Goal: Information Seeking & Learning: Check status

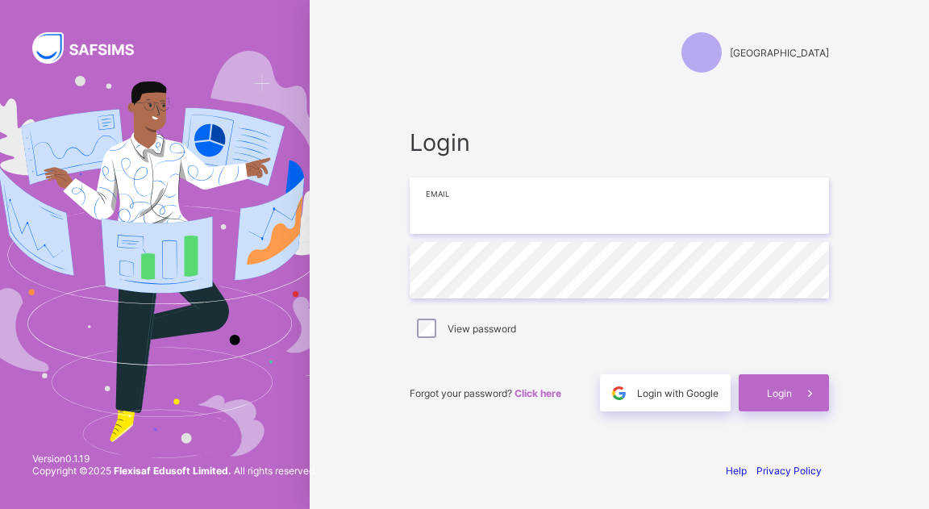
type input "**********"
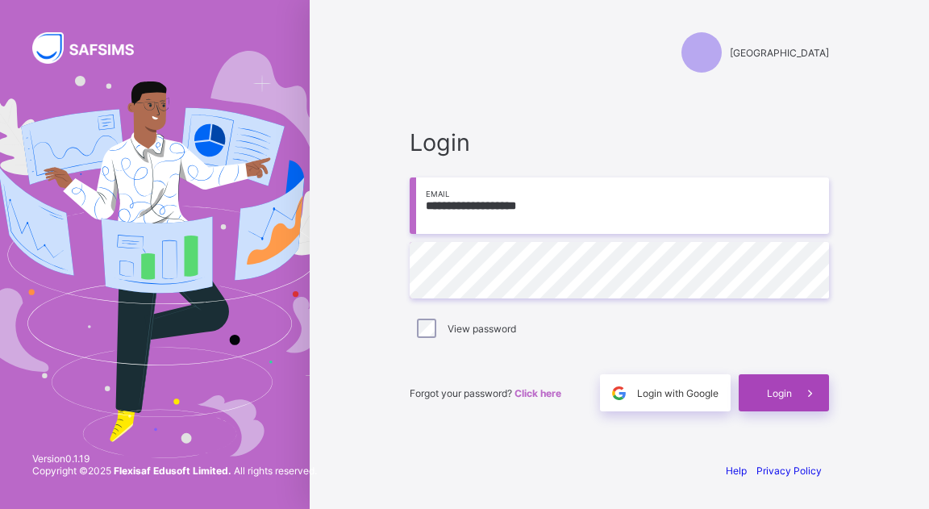
click at [784, 394] on span "Login" at bounding box center [779, 393] width 25 height 12
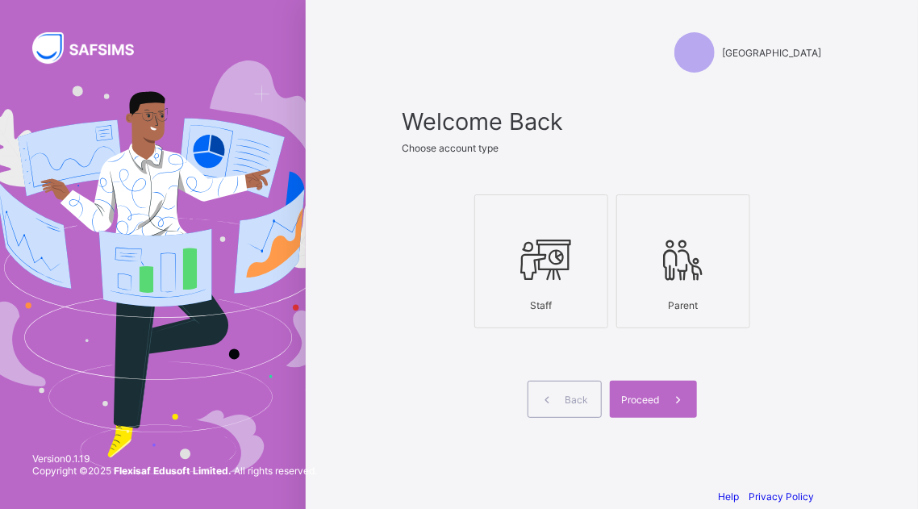
click at [565, 269] on icon at bounding box center [541, 259] width 56 height 48
click at [655, 397] on span "Proceed" at bounding box center [641, 400] width 38 height 12
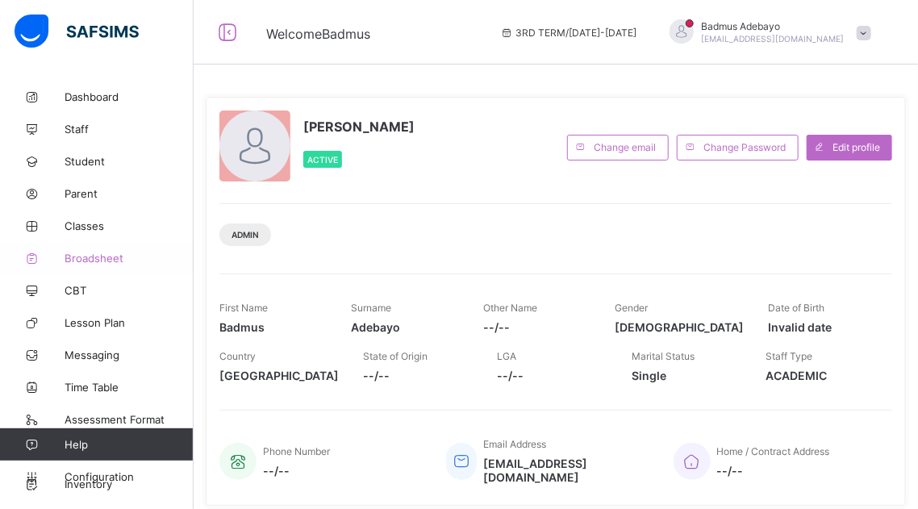
click at [97, 260] on span "Broadsheet" at bounding box center [129, 258] width 129 height 13
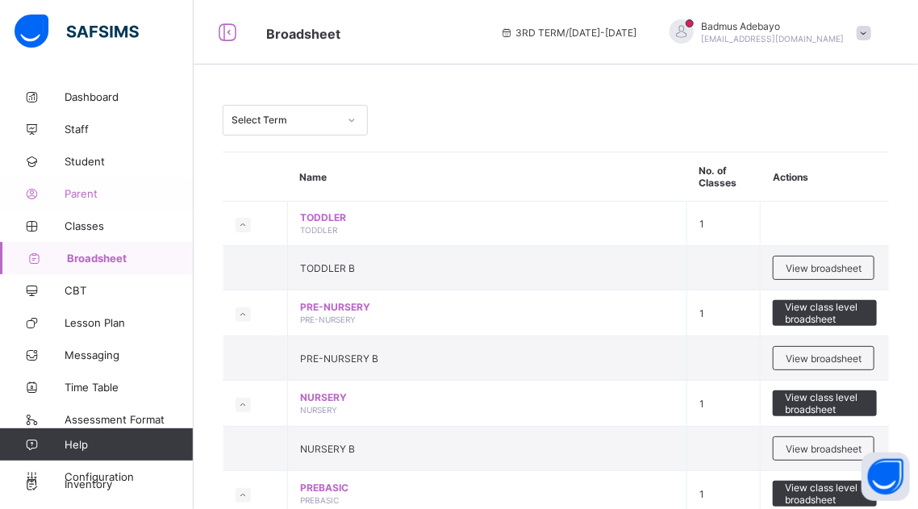
click at [76, 186] on link "Parent" at bounding box center [97, 193] width 194 height 32
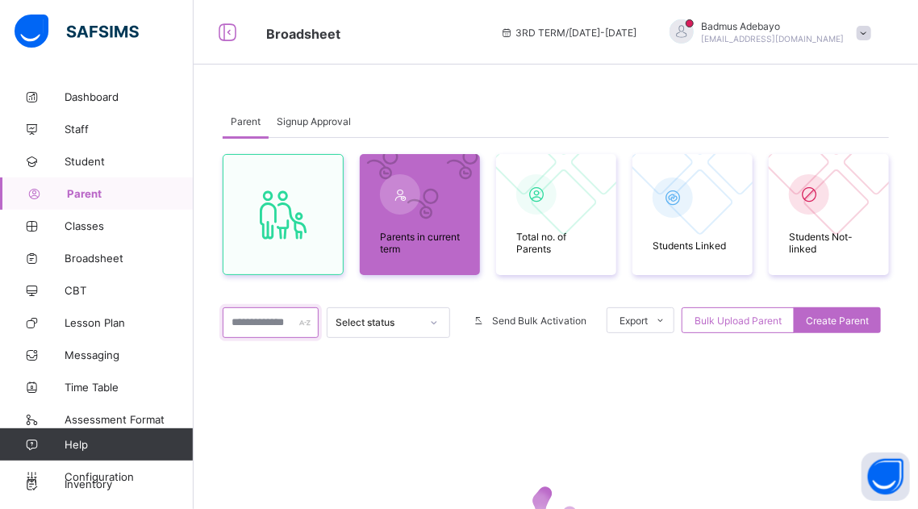
click at [272, 329] on input "text" at bounding box center [271, 322] width 96 height 31
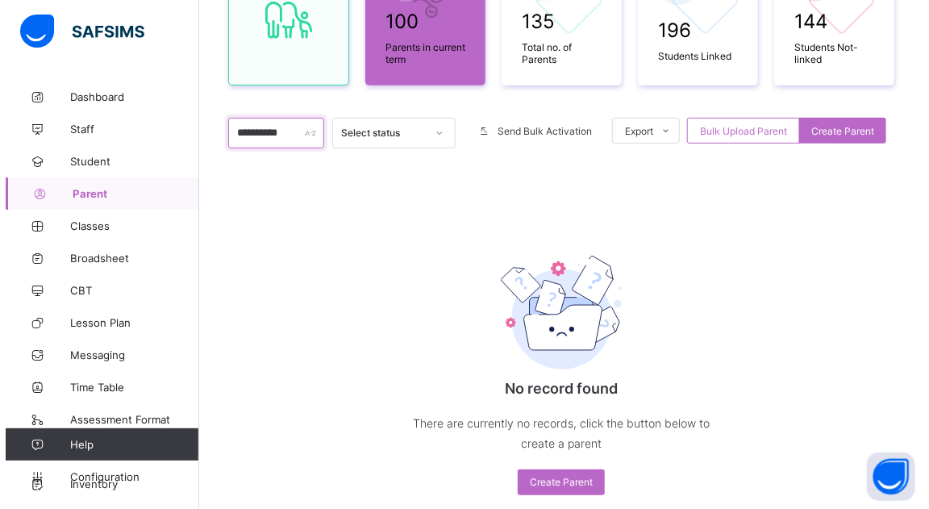
scroll to position [228, 0]
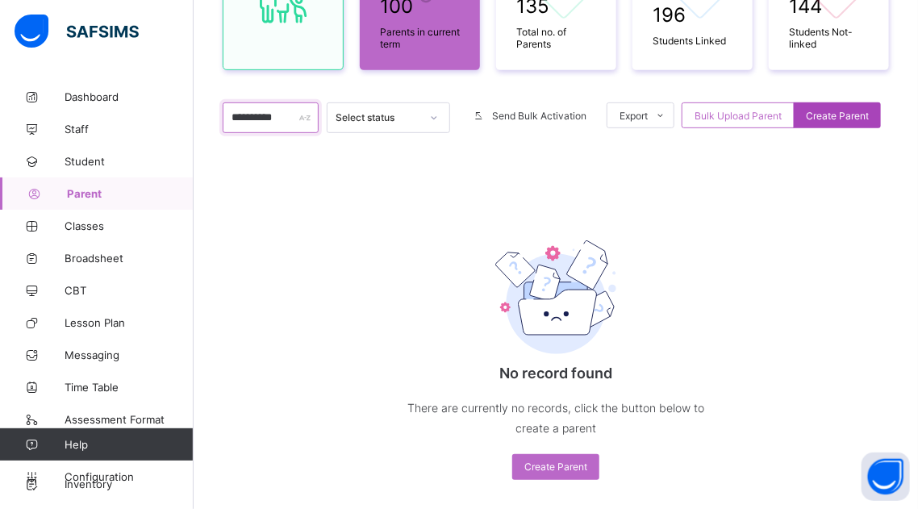
type input "**********"
click at [852, 122] on div "Create Parent" at bounding box center [837, 115] width 87 height 26
select select "**"
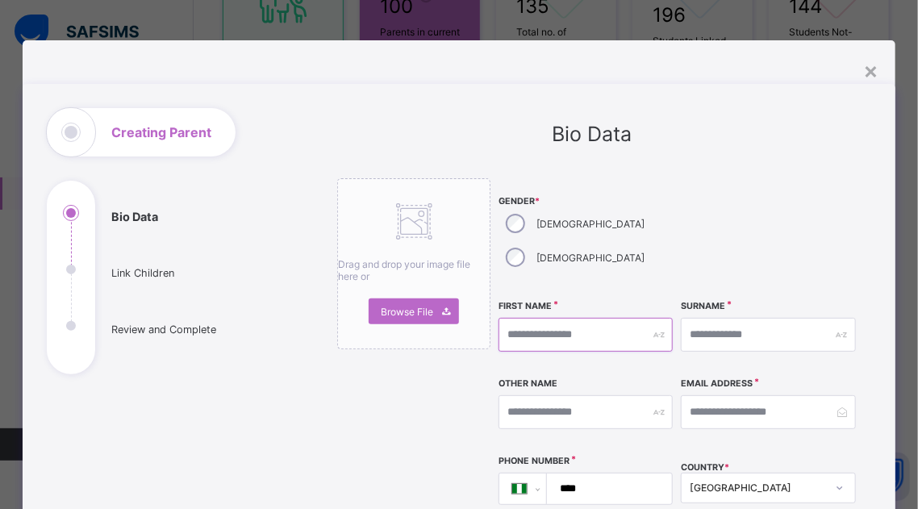
click at [583, 318] on input "text" at bounding box center [585, 335] width 174 height 34
type input "**********"
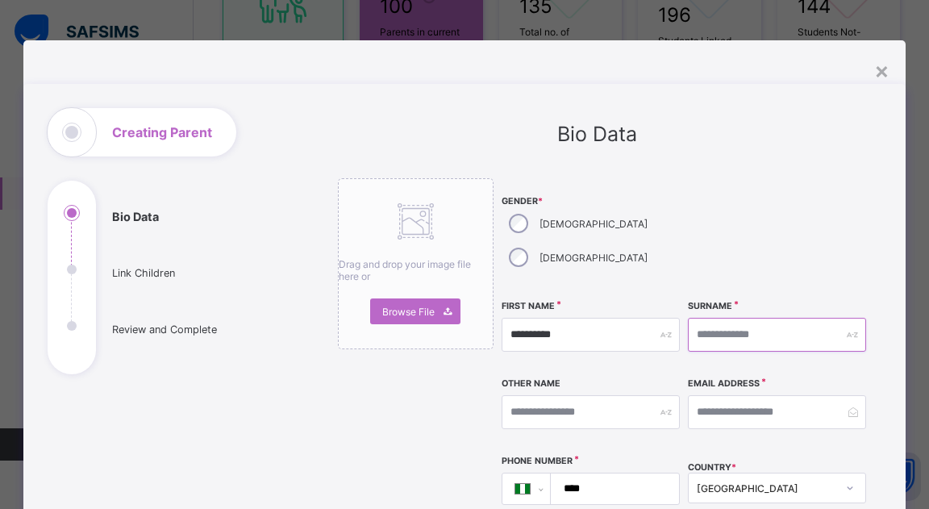
click at [748, 318] on input "text" at bounding box center [777, 335] width 178 height 34
type input "*******"
click at [719, 395] on input "email" at bounding box center [777, 412] width 178 height 34
type input "**********"
click at [623, 377] on div "Other Name" at bounding box center [591, 411] width 178 height 69
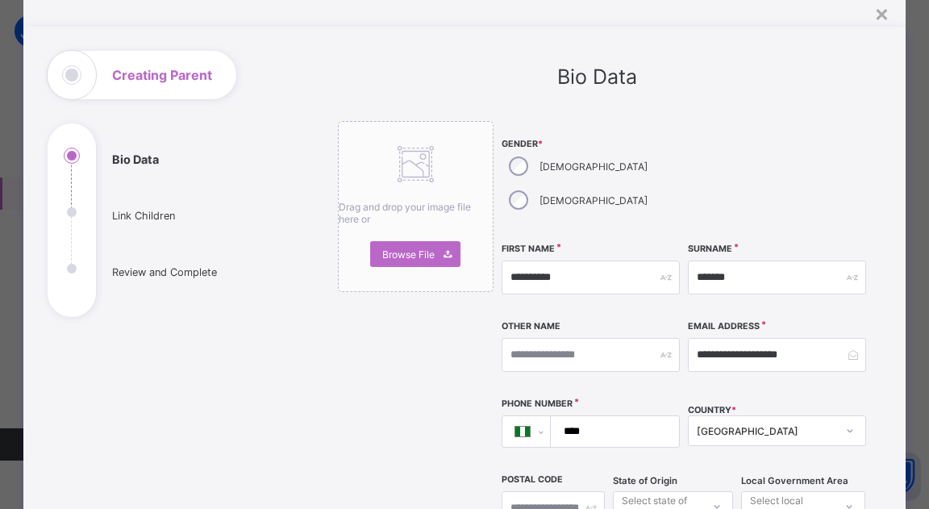
scroll to position [77, 0]
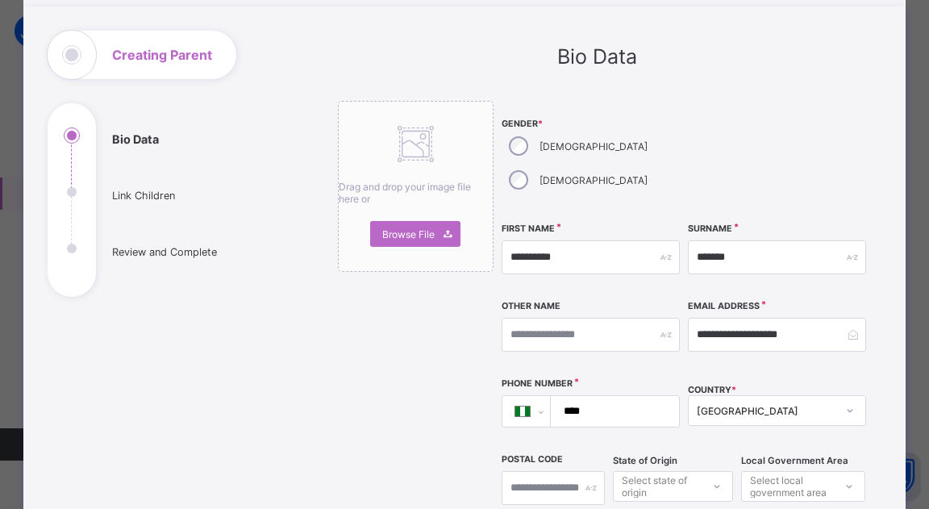
click at [627, 396] on input "****" at bounding box center [611, 411] width 115 height 31
type input "**********"
click at [428, 372] on div "Drag and drop your image file here or Browse File" at bounding box center [416, 493] width 156 height 785
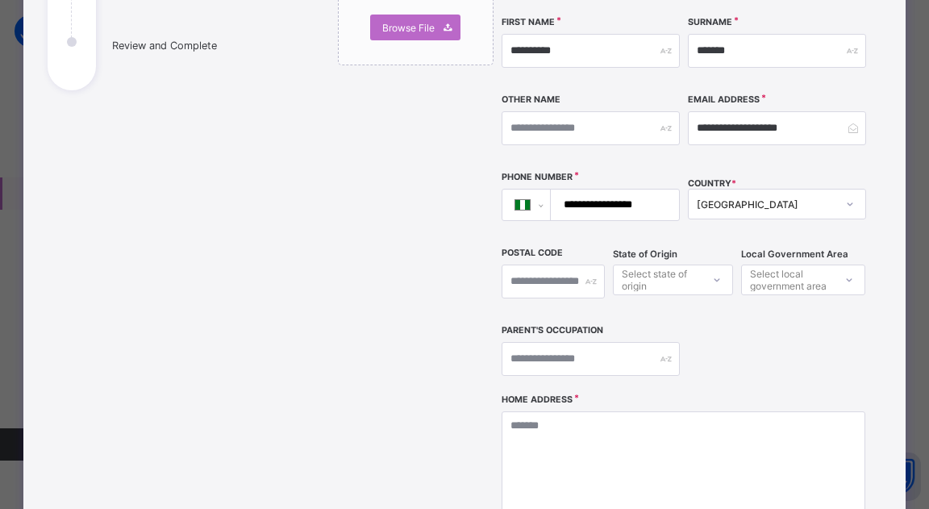
scroll to position [387, 0]
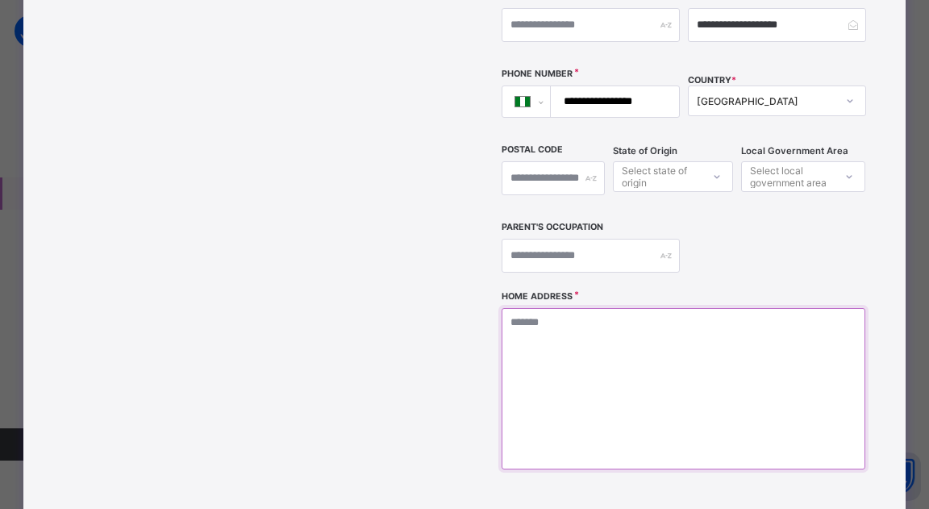
click at [552, 308] on textarea at bounding box center [684, 388] width 364 height 161
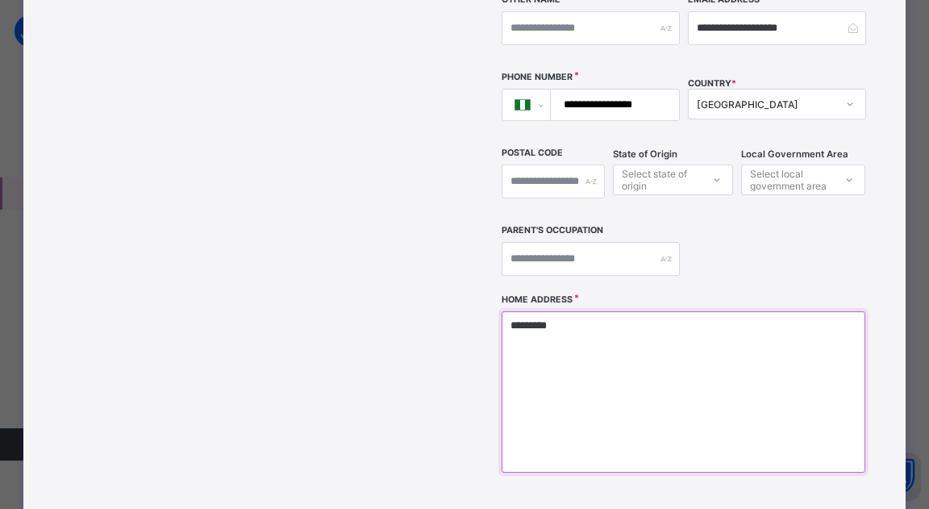
scroll to position [383, 0]
click at [569, 312] on textarea "*********" at bounding box center [684, 392] width 364 height 161
type textarea "**********"
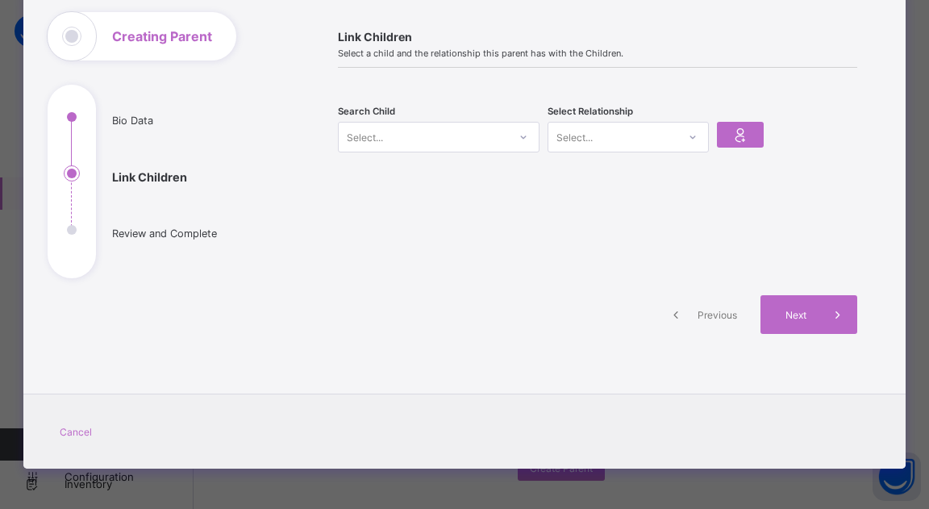
scroll to position [94, 0]
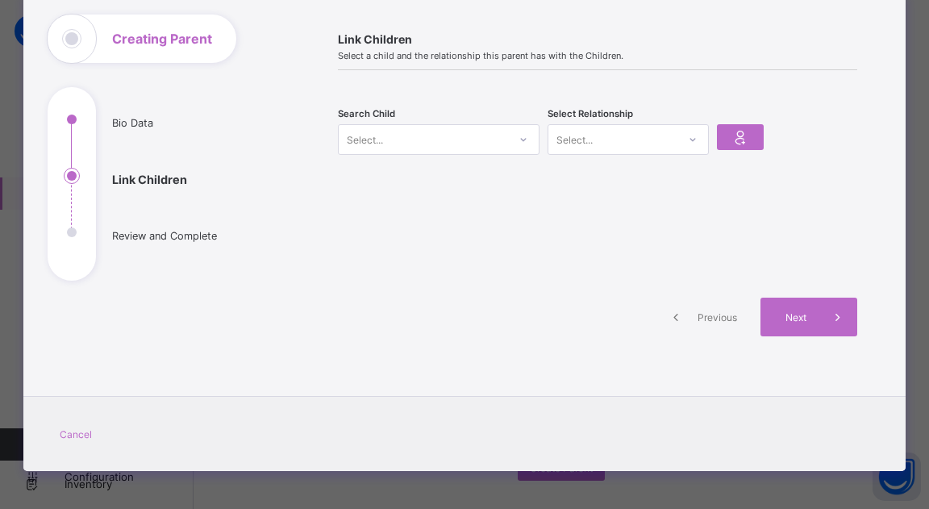
click at [452, 159] on div "Search Child Select..." at bounding box center [439, 140] width 202 height 50
click at [448, 133] on div "Select..." at bounding box center [423, 139] width 169 height 23
click at [433, 131] on div "Select..." at bounding box center [423, 139] width 169 height 23
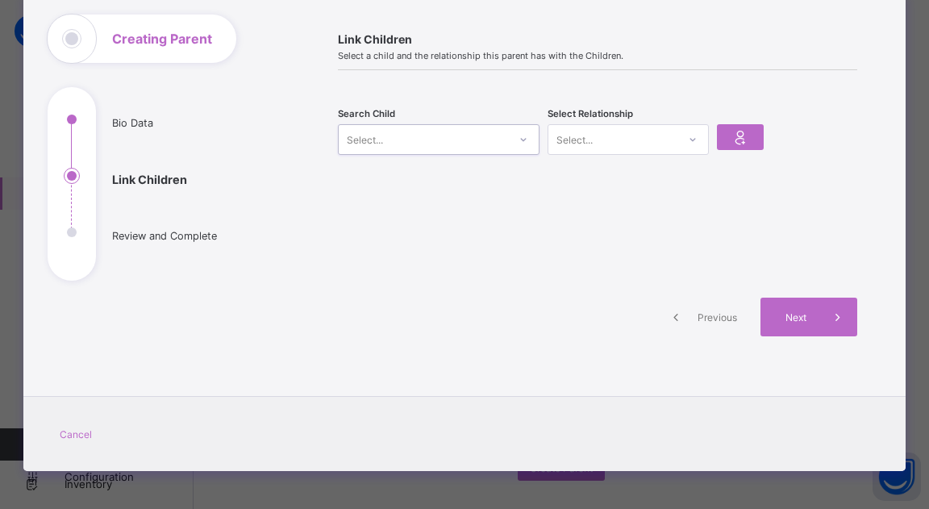
click at [433, 131] on div "Select..." at bounding box center [423, 139] width 169 height 23
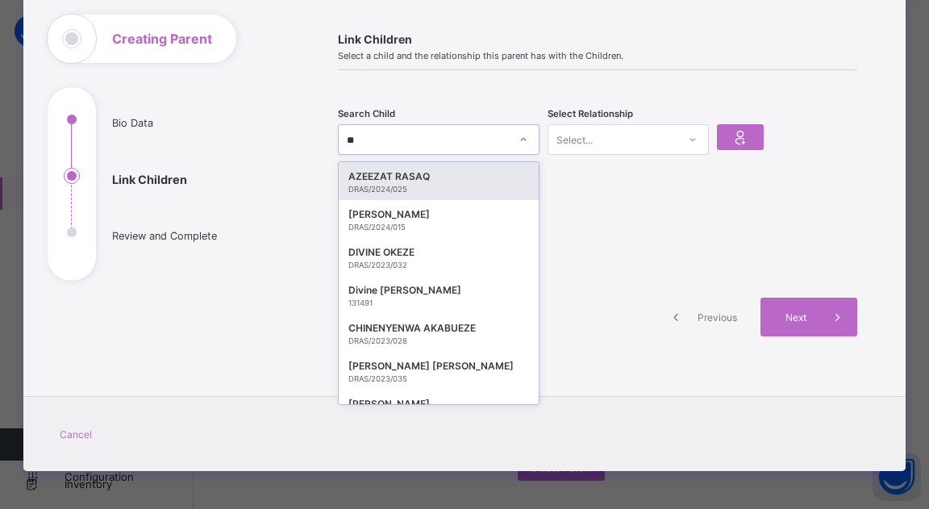
type input "***"
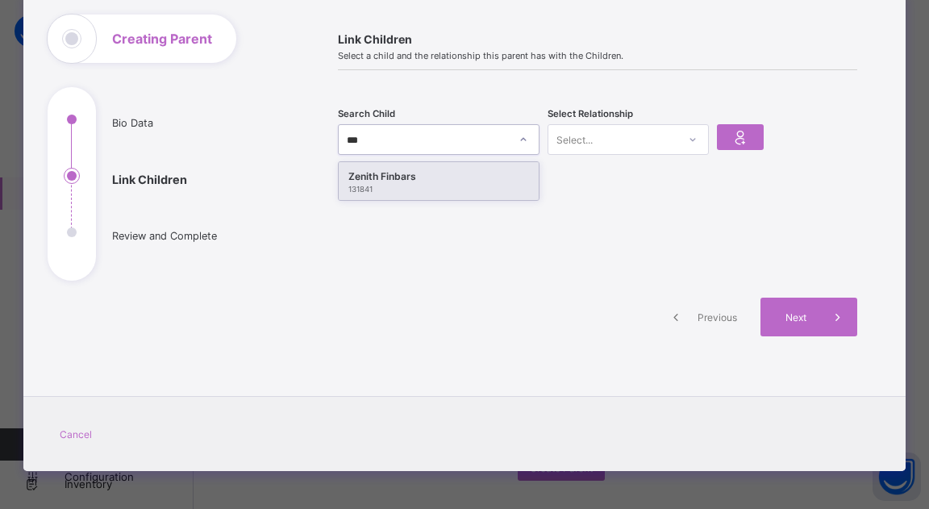
click at [421, 194] on div "Zenith Finbars 131841" at bounding box center [439, 181] width 200 height 38
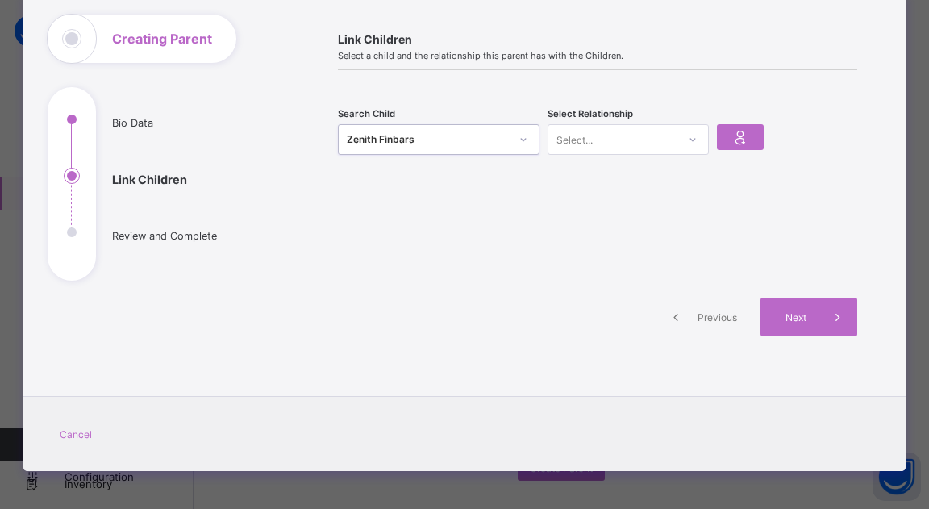
click at [688, 140] on icon at bounding box center [693, 139] width 10 height 16
click at [633, 190] on div "Mother" at bounding box center [628, 199] width 160 height 25
click at [819, 317] on span at bounding box center [838, 317] width 39 height 39
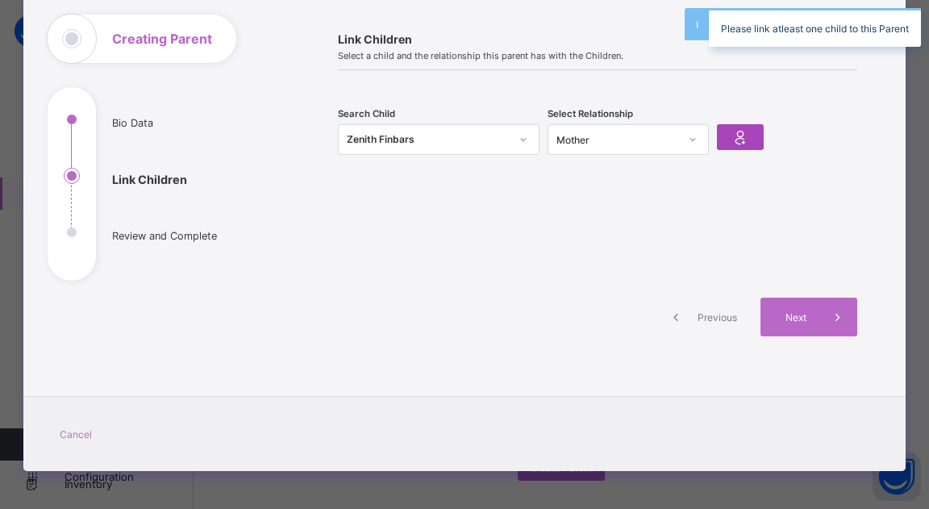
click at [731, 142] on icon at bounding box center [740, 136] width 23 height 19
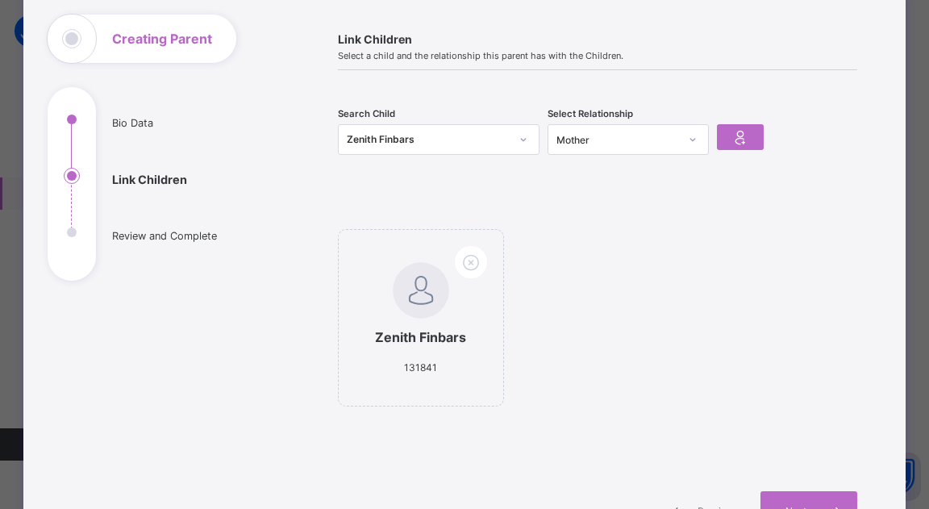
click at [482, 132] on div "Zenith Finbars" at bounding box center [428, 139] width 163 height 16
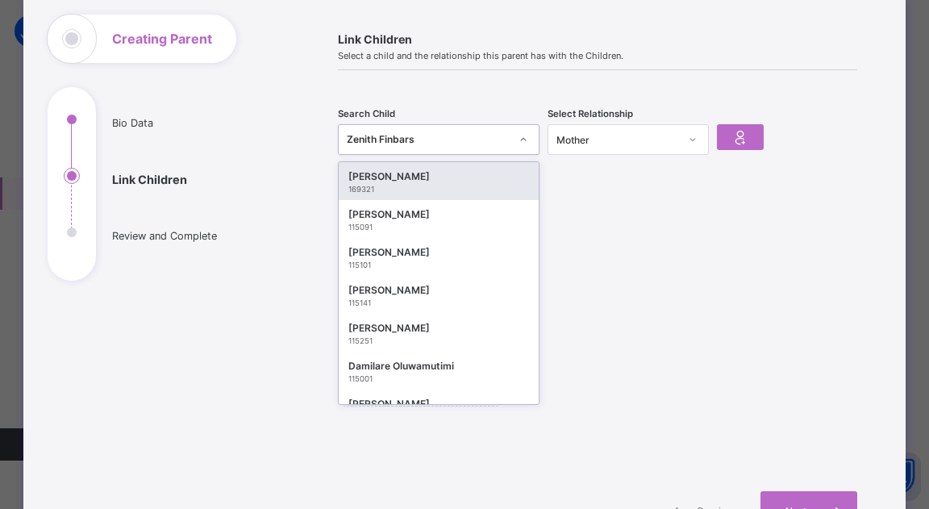
click at [522, 137] on icon at bounding box center [524, 139] width 10 height 16
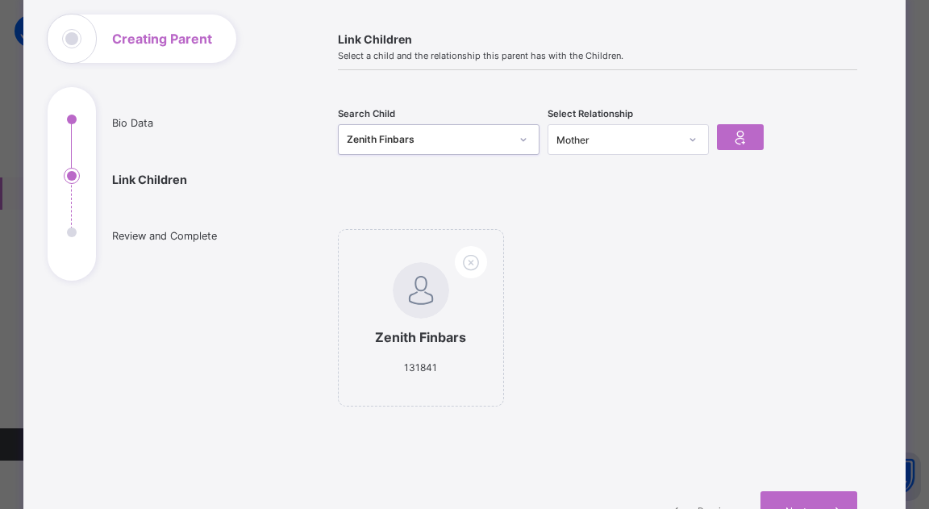
click at [445, 148] on div "Zenith Finbars 131841" at bounding box center [423, 139] width 169 height 23
click at [432, 128] on div "Zenith Finbars 131841" at bounding box center [423, 139] width 169 height 23
click at [424, 145] on div "Zenith Finbars 131841" at bounding box center [423, 139] width 169 height 23
click at [431, 144] on div "Zenith Finbars" at bounding box center [428, 139] width 163 height 16
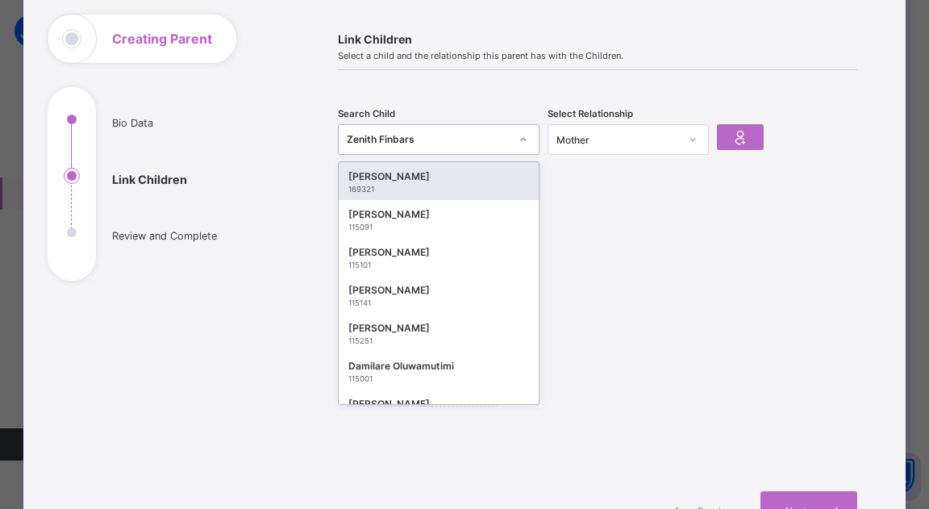
click at [519, 131] on icon at bounding box center [524, 139] width 10 height 16
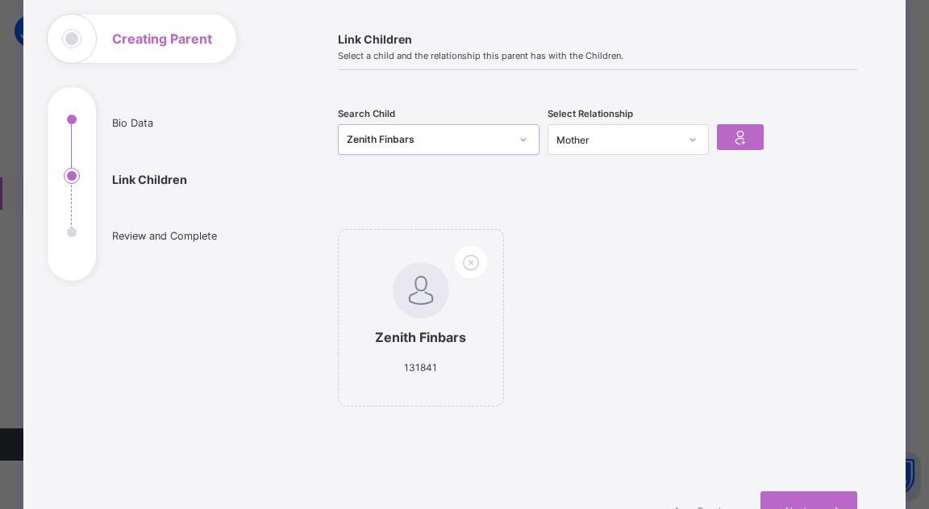
click at [519, 131] on icon at bounding box center [524, 139] width 10 height 16
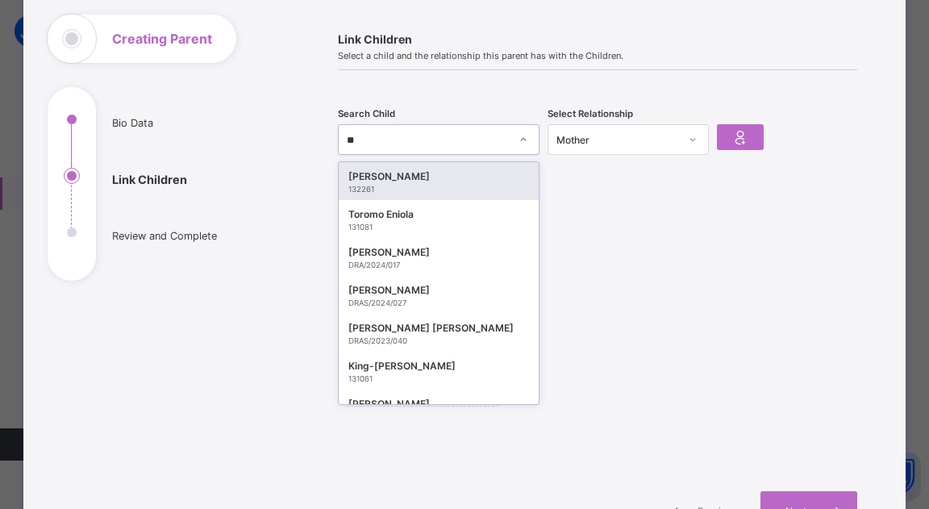
type input "***"
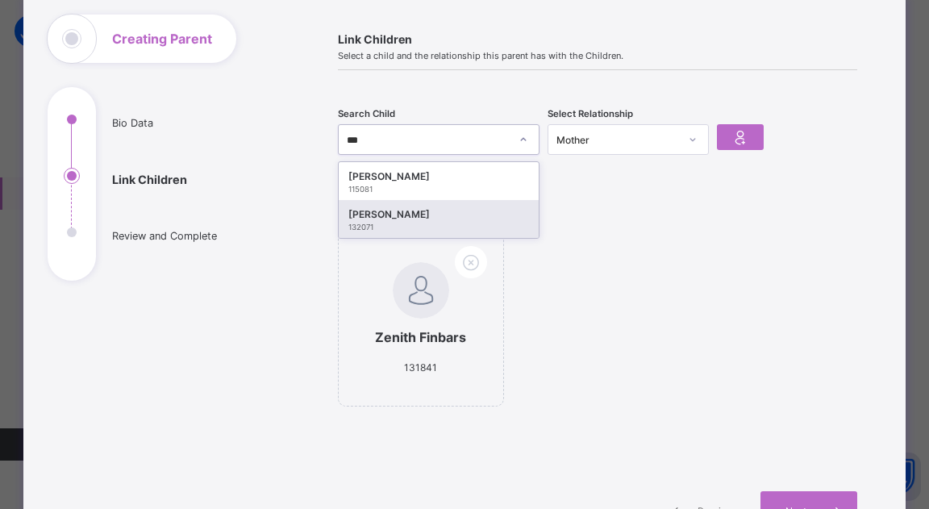
click at [423, 223] on div "132071" at bounding box center [438, 227] width 181 height 9
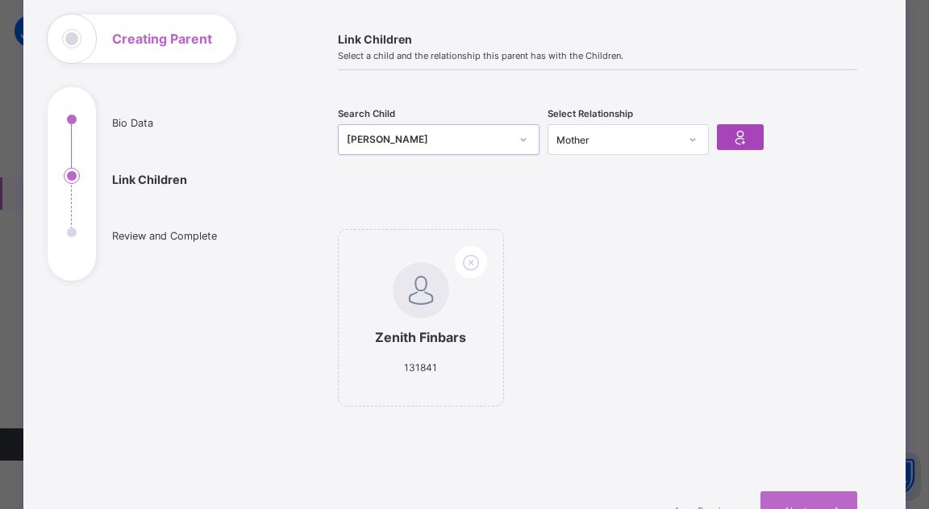
click at [729, 131] on icon at bounding box center [740, 136] width 23 height 19
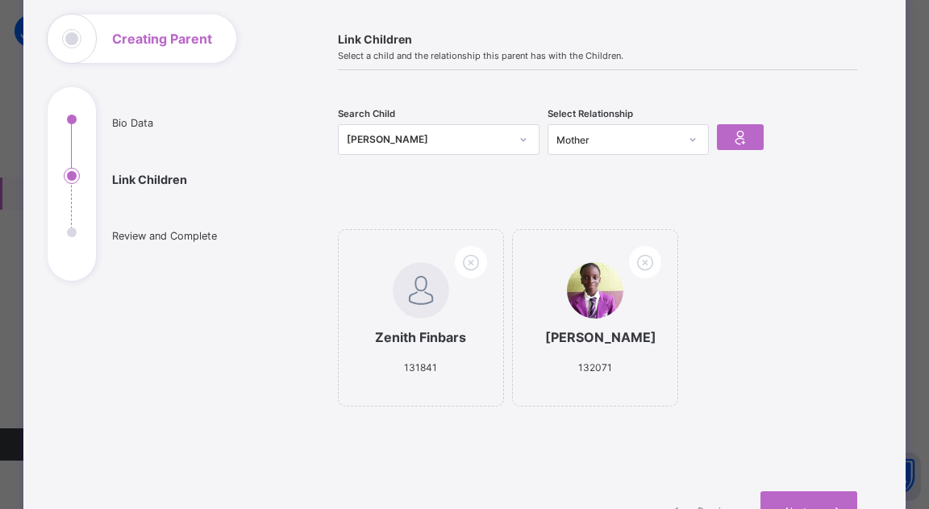
click at [519, 135] on icon at bounding box center [524, 139] width 10 height 16
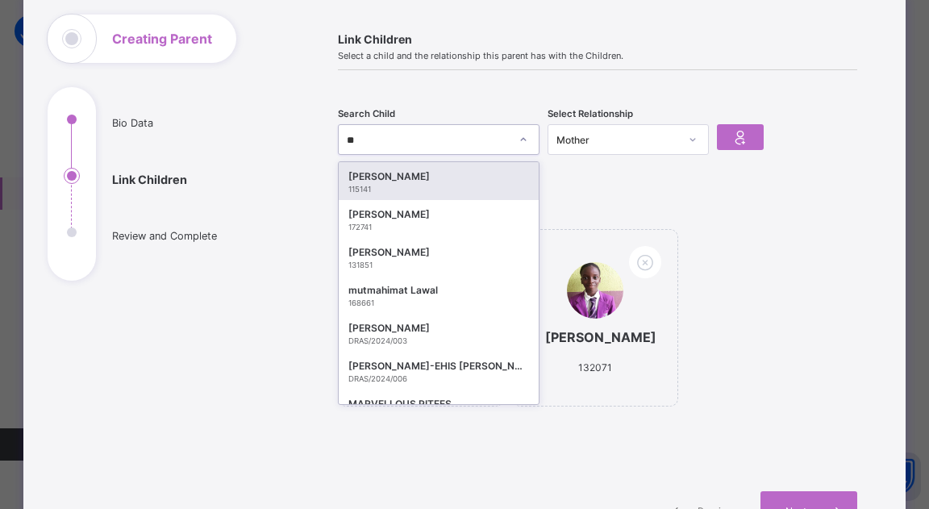
type input "***"
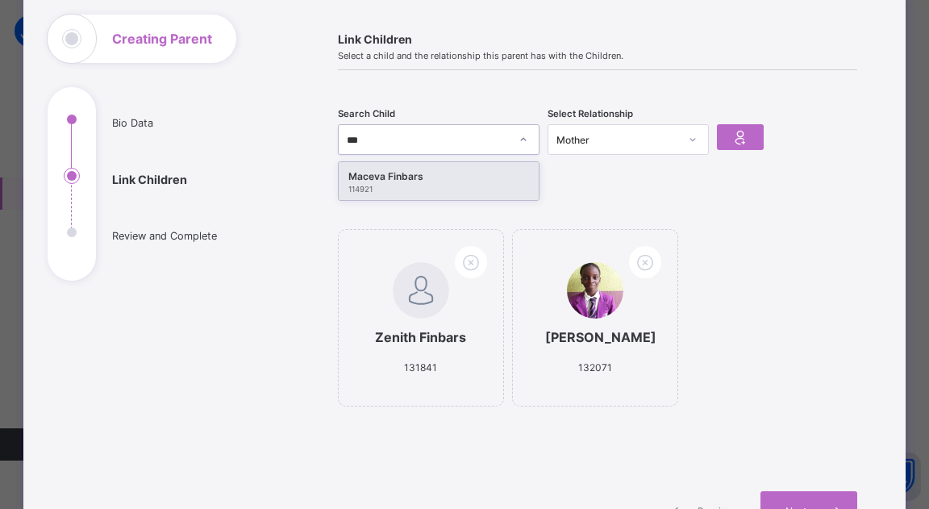
click at [440, 177] on div "Maceva Finbars" at bounding box center [438, 177] width 181 height 16
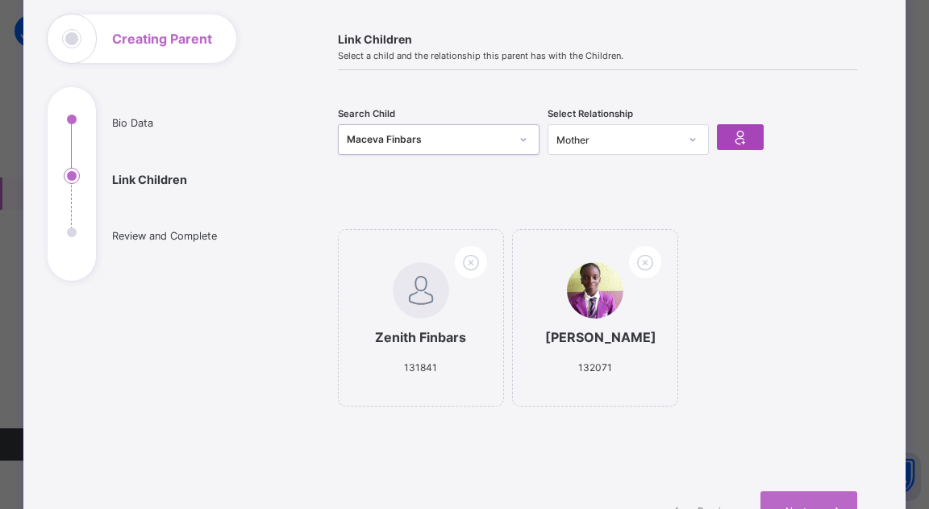
click at [741, 139] on icon at bounding box center [740, 136] width 23 height 19
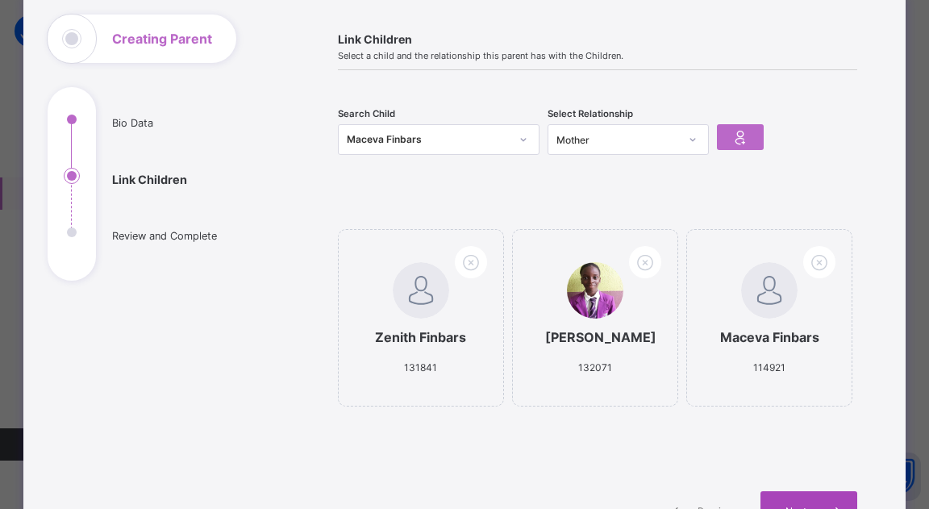
click at [799, 491] on div "Next" at bounding box center [808, 510] width 97 height 39
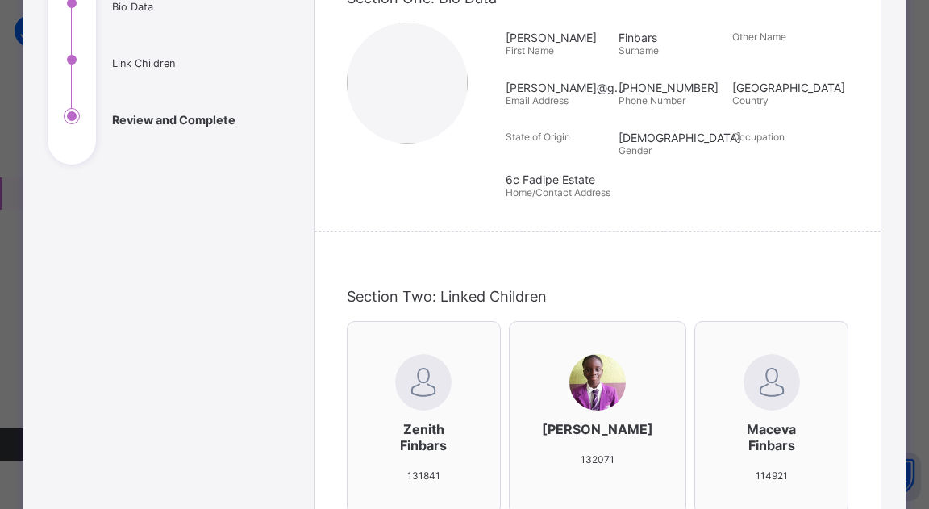
scroll to position [199, 0]
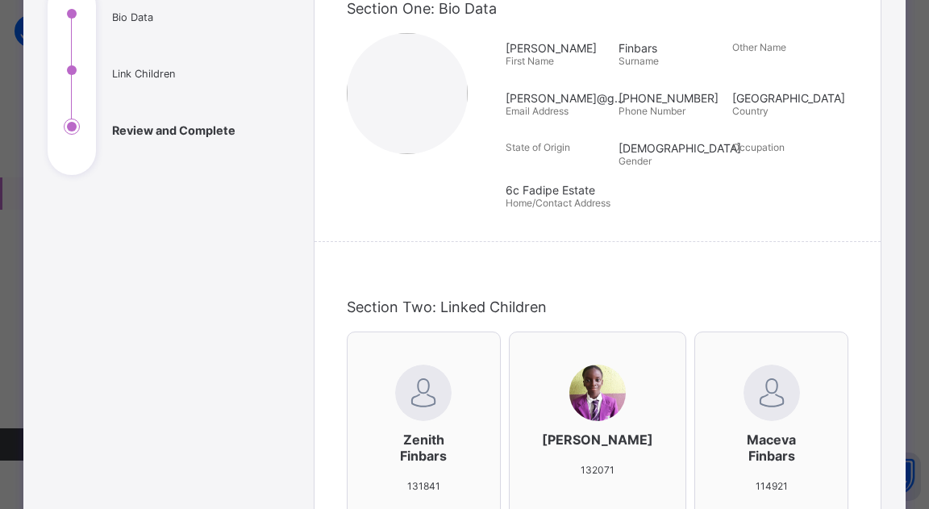
click at [905, 310] on div "**********" at bounding box center [464, 254] width 929 height 509
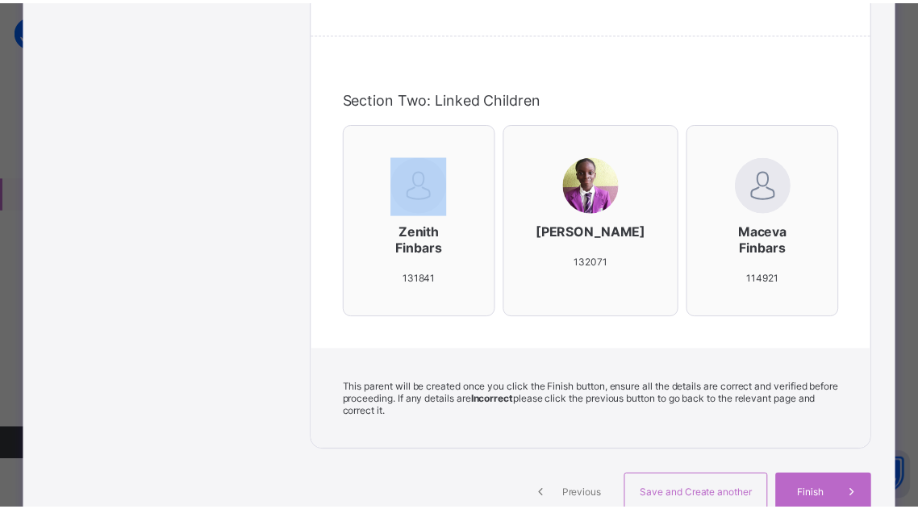
scroll to position [410, 0]
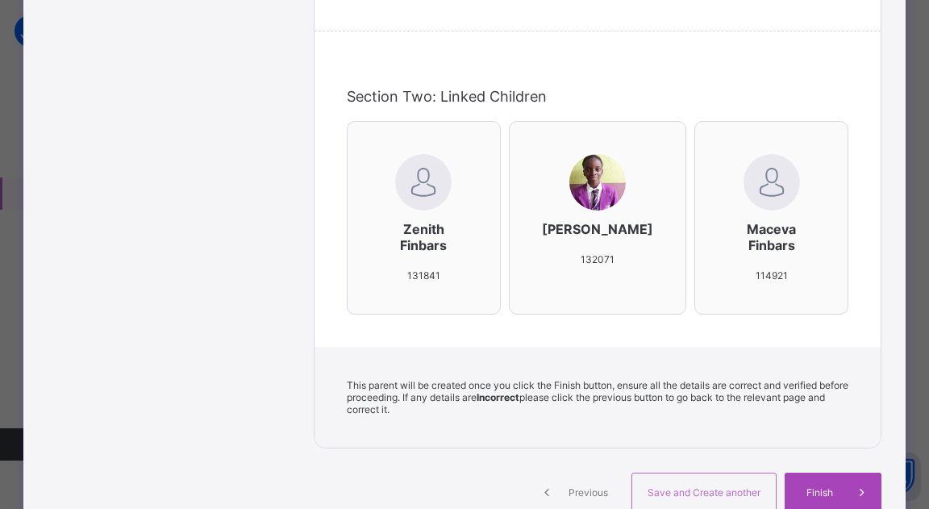
click at [853, 484] on icon at bounding box center [862, 492] width 18 height 16
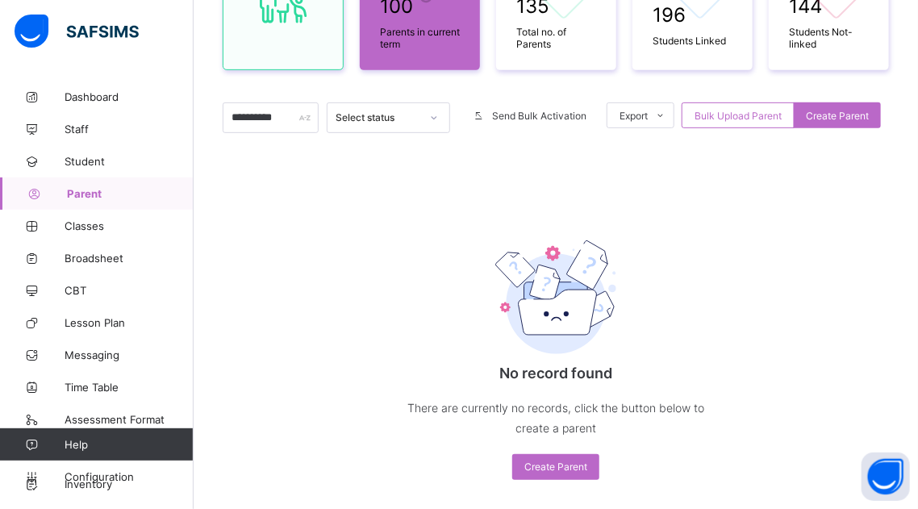
click at [329, 174] on div "**********" at bounding box center [556, 211] width 666 height 602
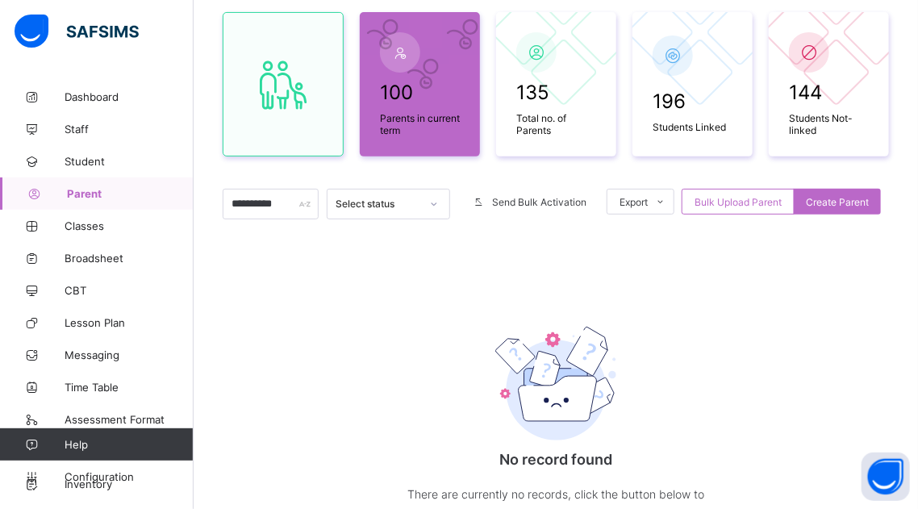
scroll to position [125, 0]
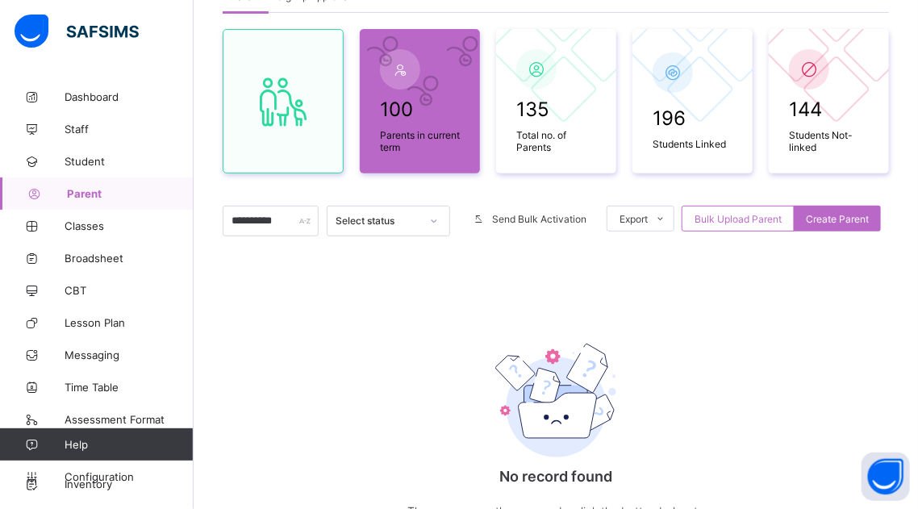
click at [148, 185] on link "Parent" at bounding box center [97, 193] width 194 height 32
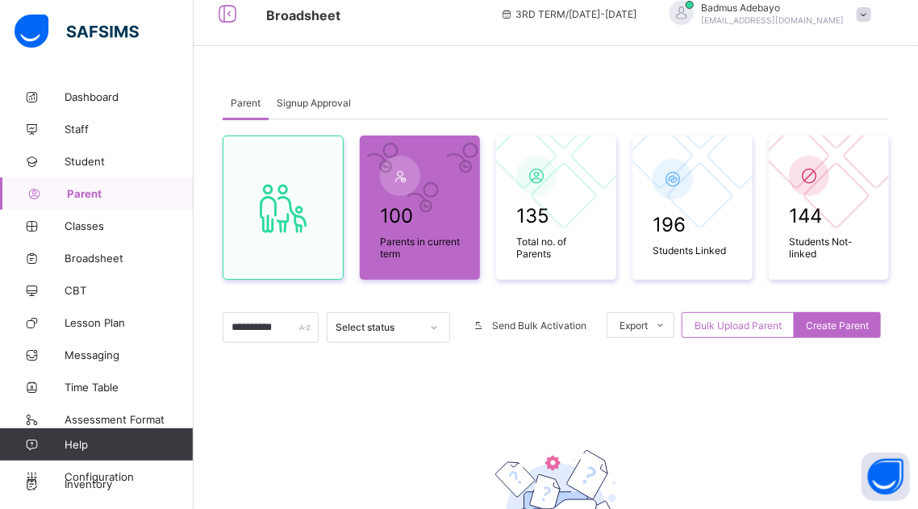
scroll to position [0, 0]
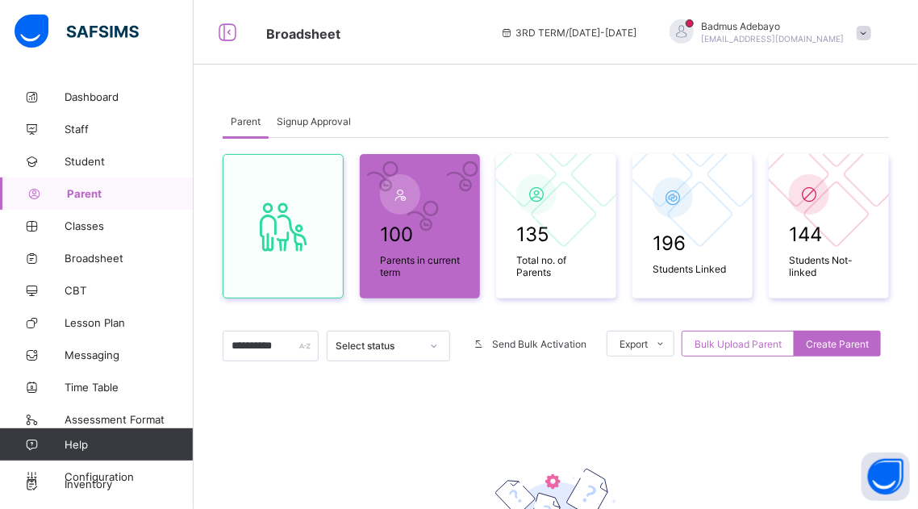
click at [871, 27] on span at bounding box center [863, 33] width 15 height 15
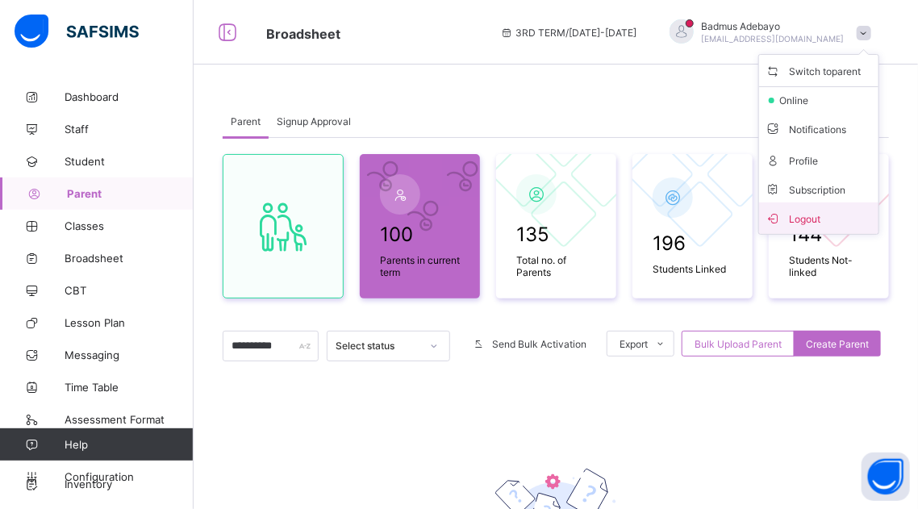
click at [823, 223] on span "Logout" at bounding box center [818, 218] width 106 height 19
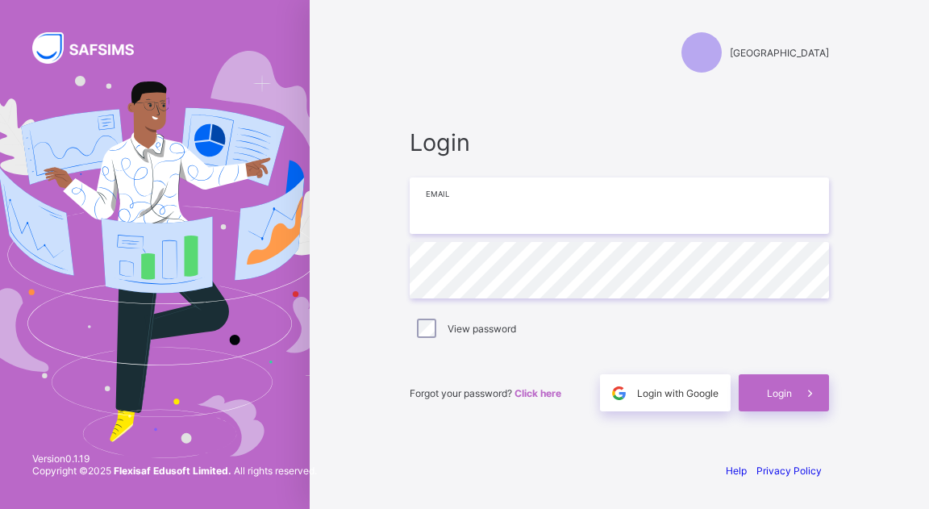
type input "**********"
click at [575, 208] on input "**********" at bounding box center [619, 205] width 419 height 56
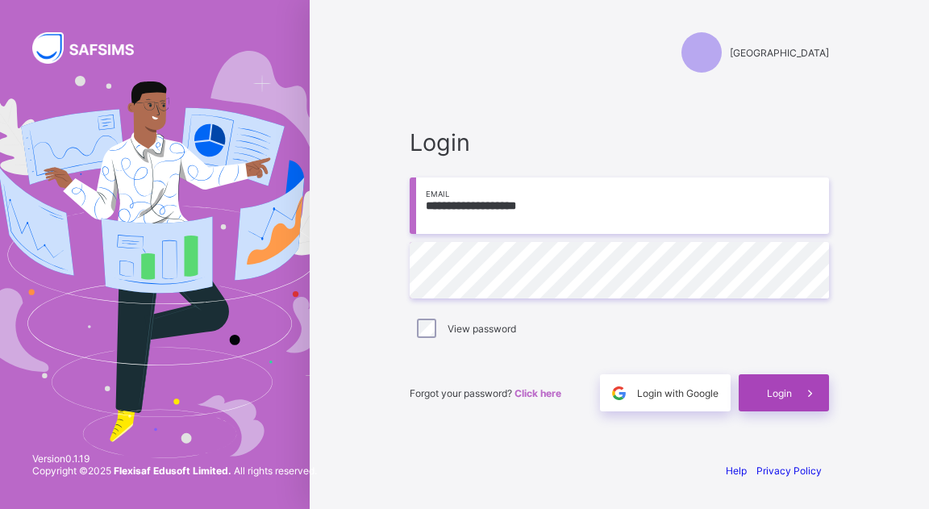
click at [768, 391] on span "Login" at bounding box center [779, 393] width 25 height 12
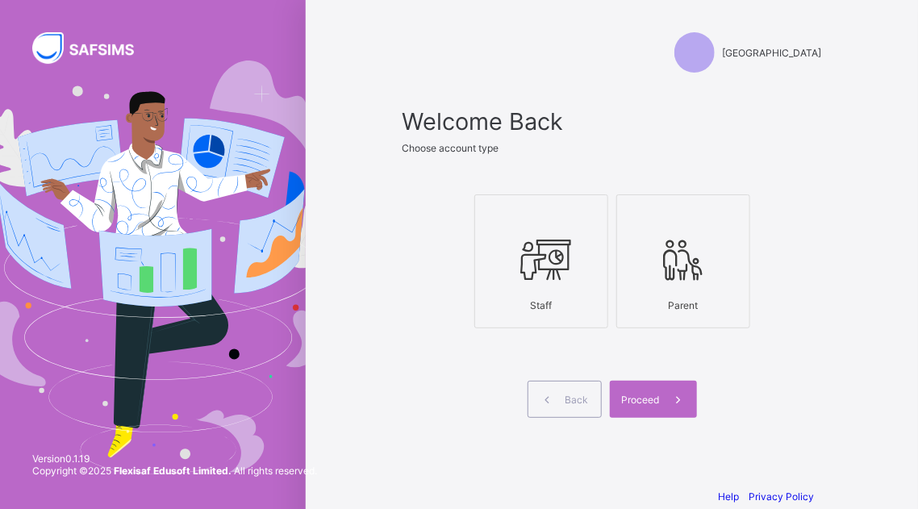
click at [566, 291] on div "Staff" at bounding box center [541, 305] width 116 height 28
click at [650, 399] on span "Proceed" at bounding box center [641, 400] width 38 height 12
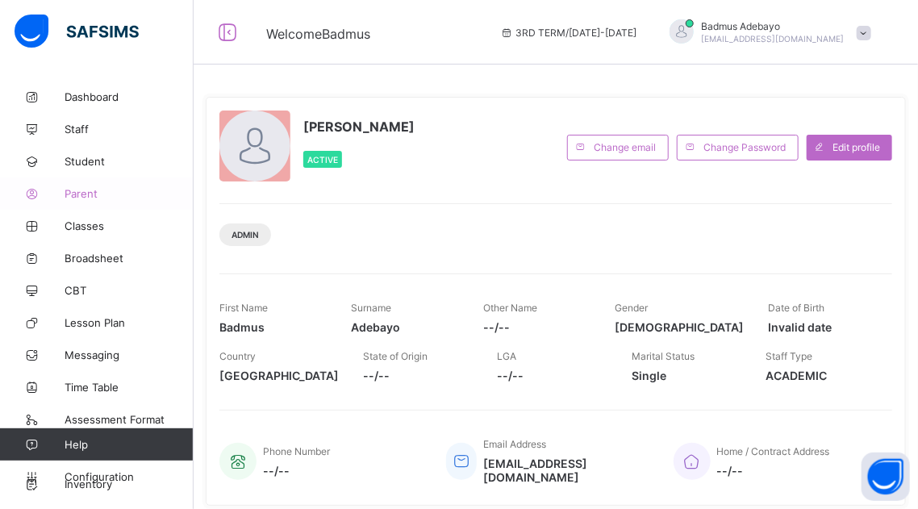
click at [81, 201] on link "Parent" at bounding box center [97, 193] width 194 height 32
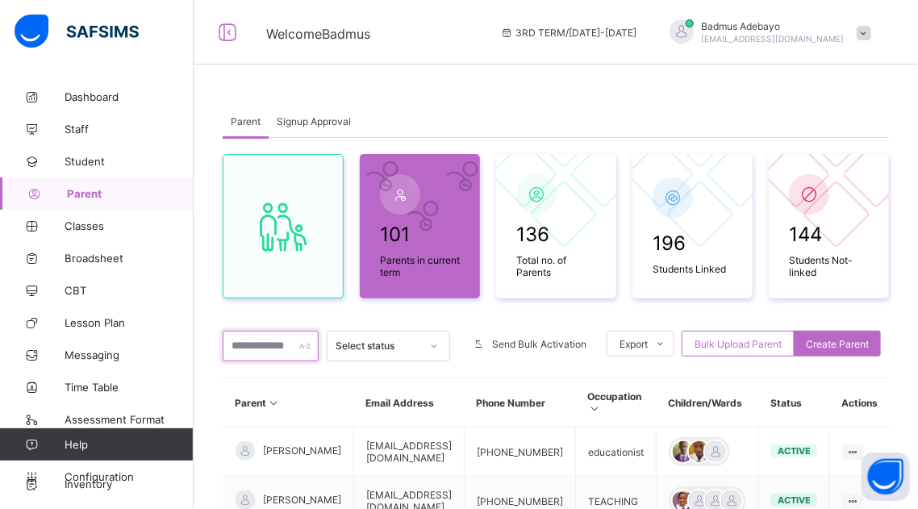
click at [274, 342] on input "text" at bounding box center [271, 346] width 96 height 31
type input "**********"
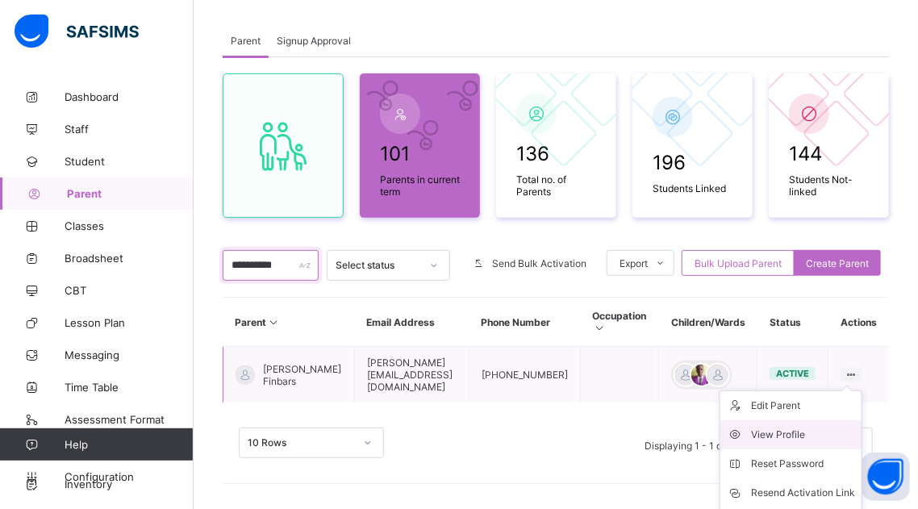
scroll to position [136, 0]
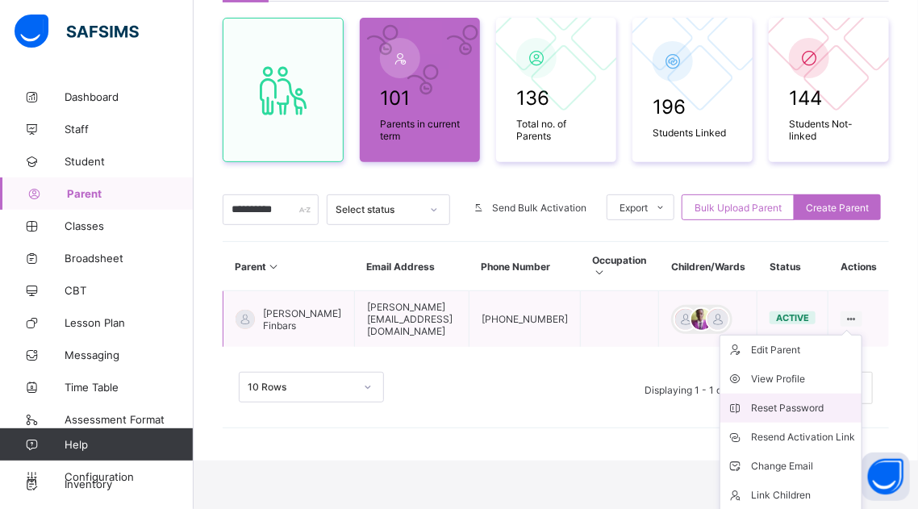
click at [819, 400] on div "Reset Password" at bounding box center [803, 408] width 104 height 16
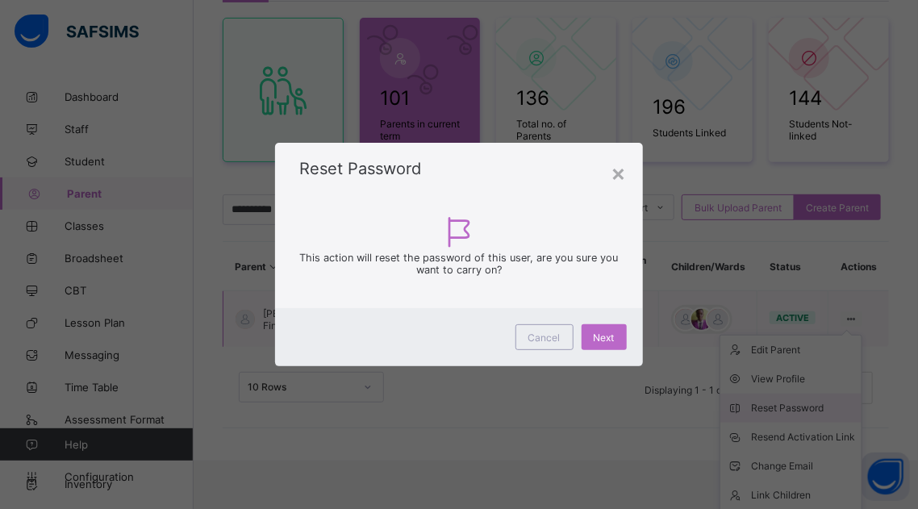
scroll to position [81, 0]
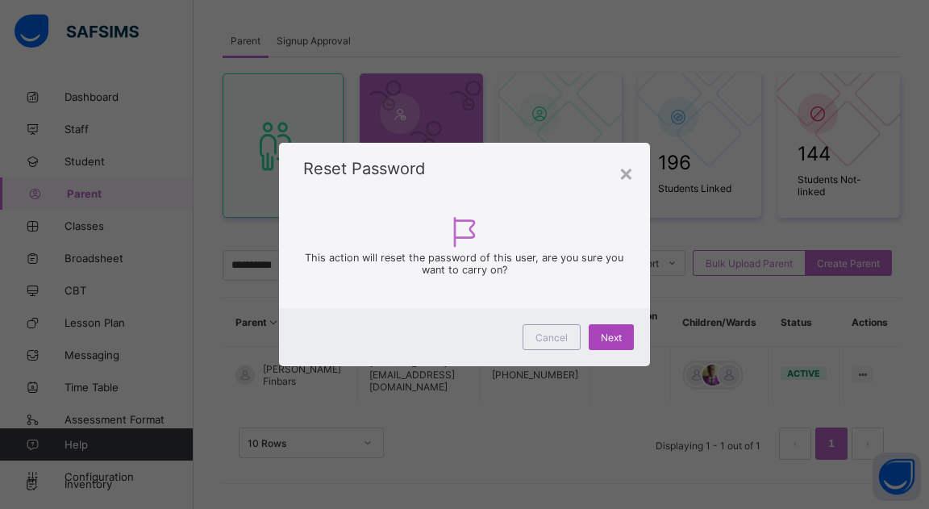
click at [613, 335] on span "Next" at bounding box center [611, 337] width 21 height 12
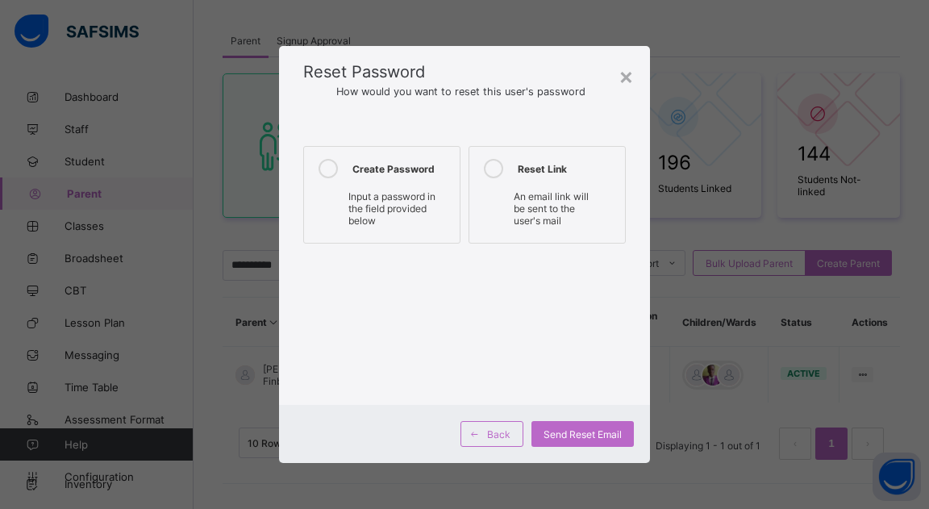
click at [381, 185] on label "Create Password Input a password in the field provided below" at bounding box center [381, 195] width 157 height 98
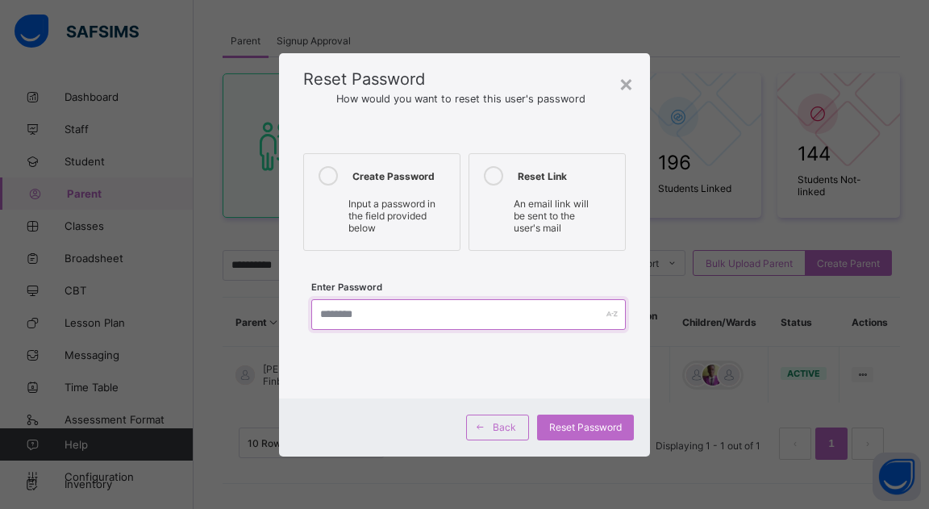
click at [431, 312] on input "text" at bounding box center [468, 314] width 315 height 31
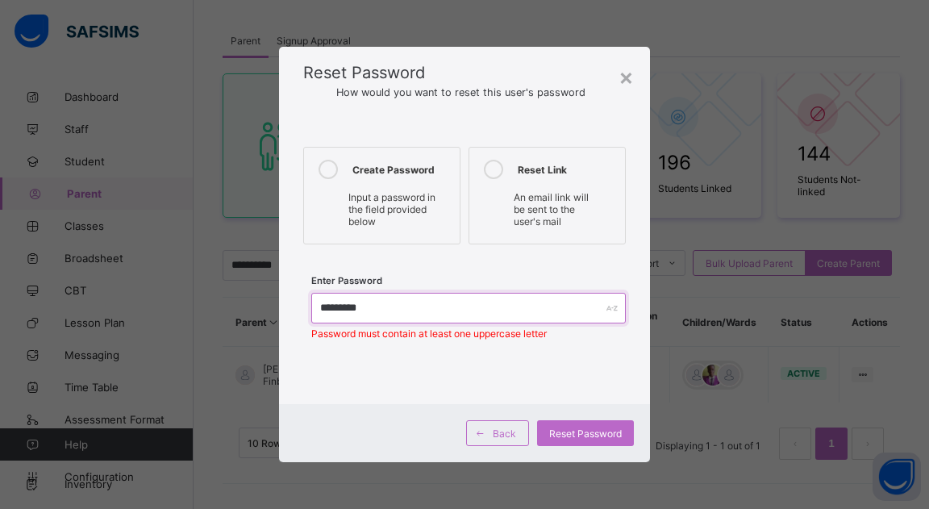
click at [326, 303] on input "*********" at bounding box center [468, 308] width 315 height 31
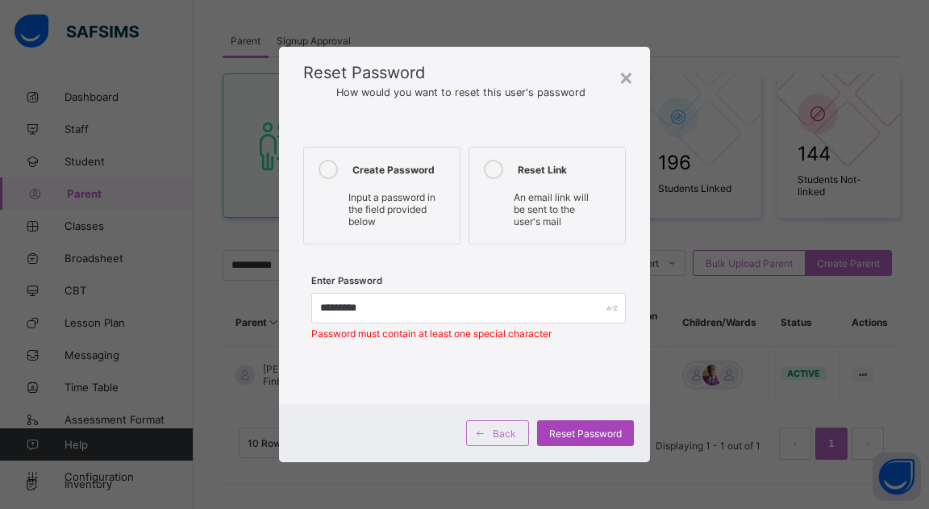
click at [584, 438] on span "Reset Password" at bounding box center [585, 433] width 73 height 12
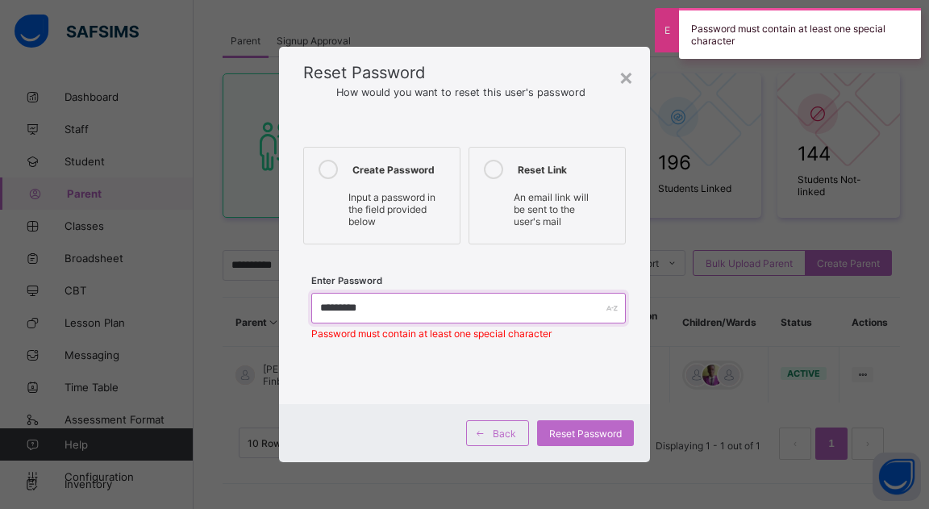
click at [370, 308] on input "*********" at bounding box center [468, 308] width 315 height 31
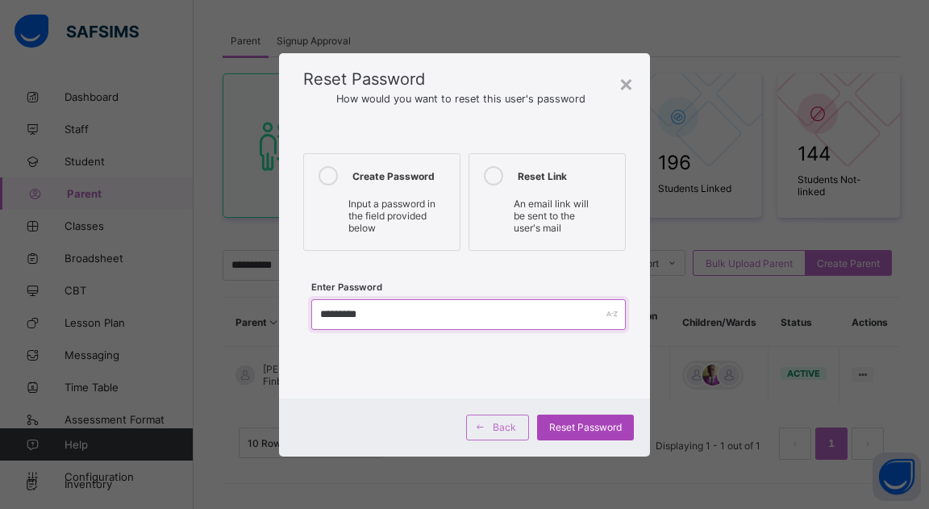
type input "*********"
click at [574, 431] on span "Reset Password" at bounding box center [585, 427] width 73 height 12
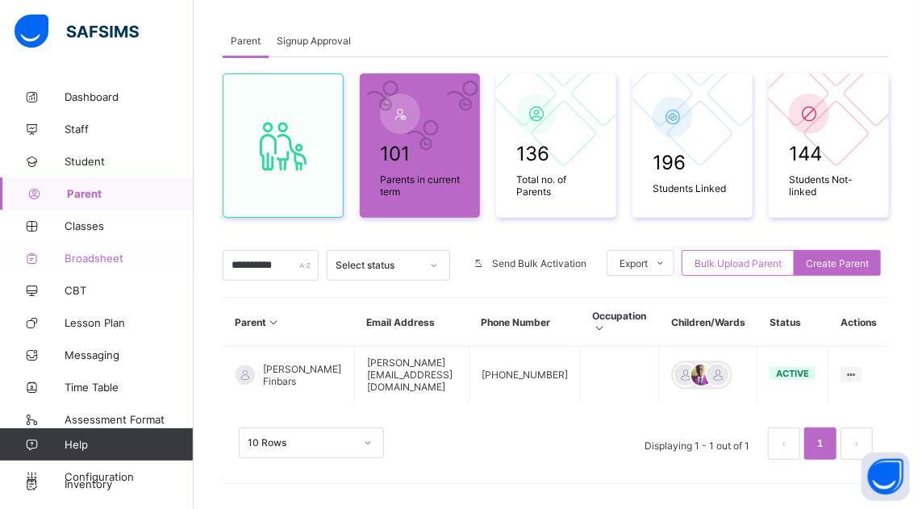
click at [84, 261] on span "Broadsheet" at bounding box center [129, 258] width 129 height 13
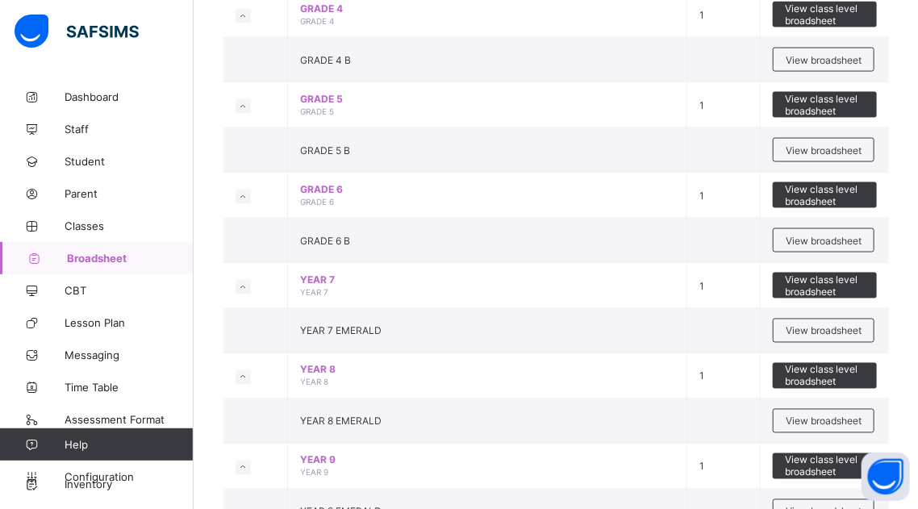
scroll to position [860, 0]
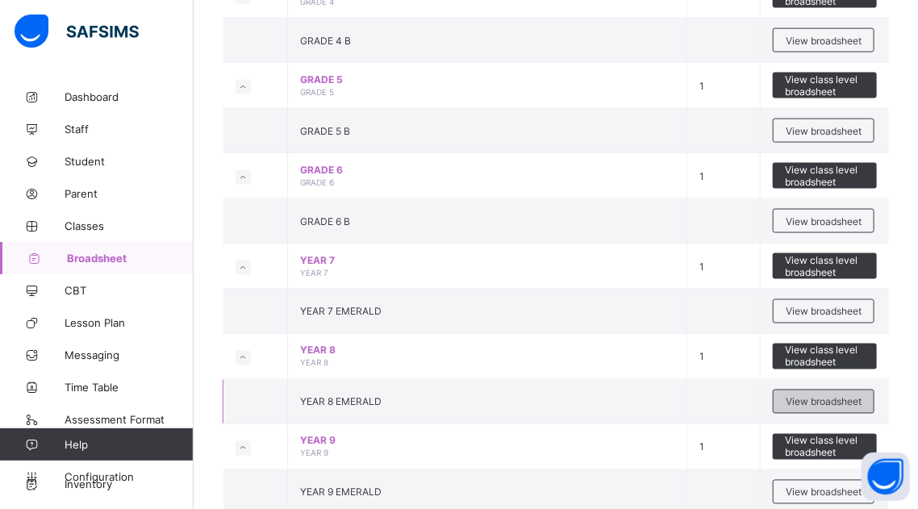
click at [805, 403] on span "View broadsheet" at bounding box center [823, 402] width 76 height 12
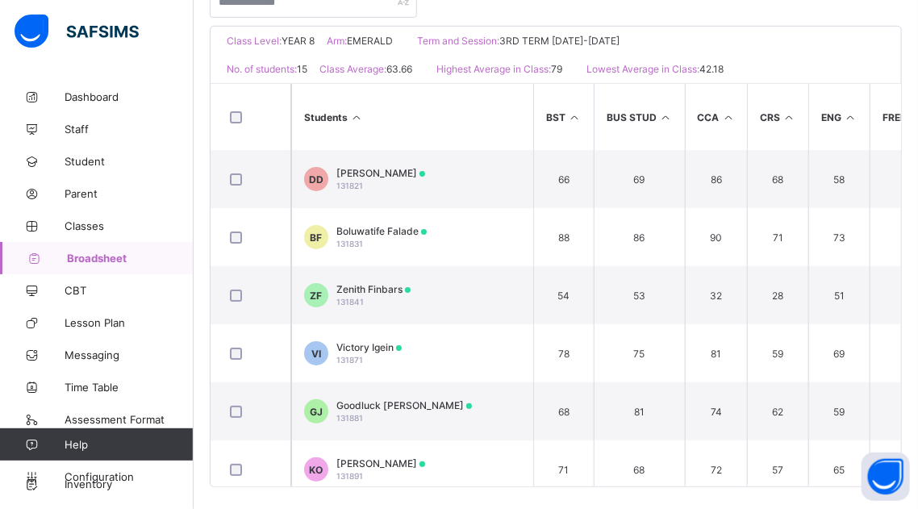
scroll to position [363, 0]
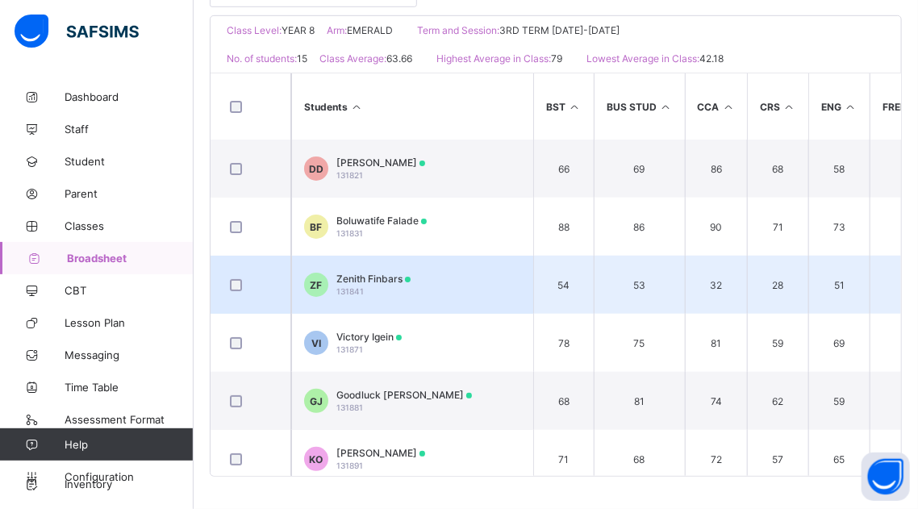
click at [365, 285] on div "Zenith Finbars 131841" at bounding box center [373, 285] width 74 height 24
click at [0, 0] on div "Position /undefined Final Grade Total Score Final Average No. of Subjects No. i…" at bounding box center [0, 0] width 0 height 0
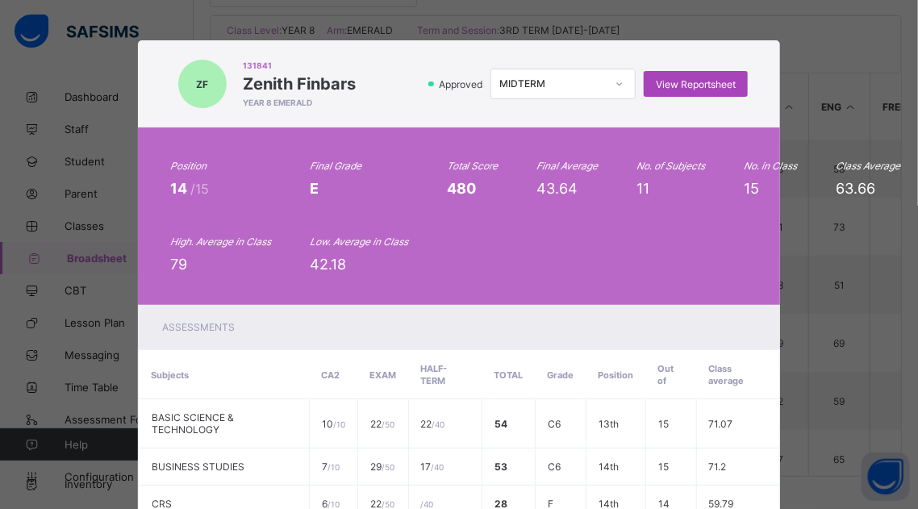
click at [684, 88] on span "View Reportsheet" at bounding box center [696, 84] width 80 height 12
click at [615, 87] on icon at bounding box center [620, 84] width 10 height 16
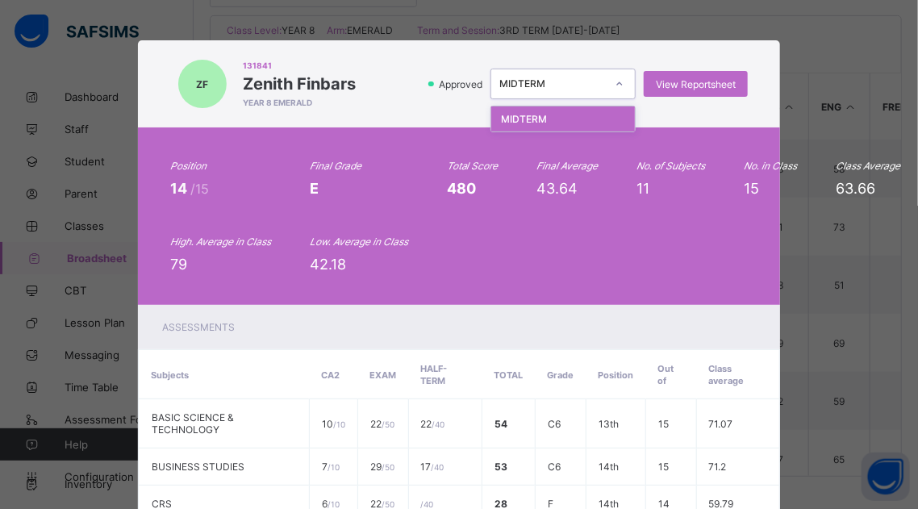
click at [665, 115] on div "ZF 131841 Zenith Finbars YEAR 8 EMERALD Approved option MIDTERM focused, 1 of 1…" at bounding box center [459, 83] width 643 height 87
click at [816, 29] on div "ZF 131841 Zenith Finbars YEAR 8 EMERALD Approved MIDTERM View Reportsheet Posit…" at bounding box center [459, 254] width 918 height 509
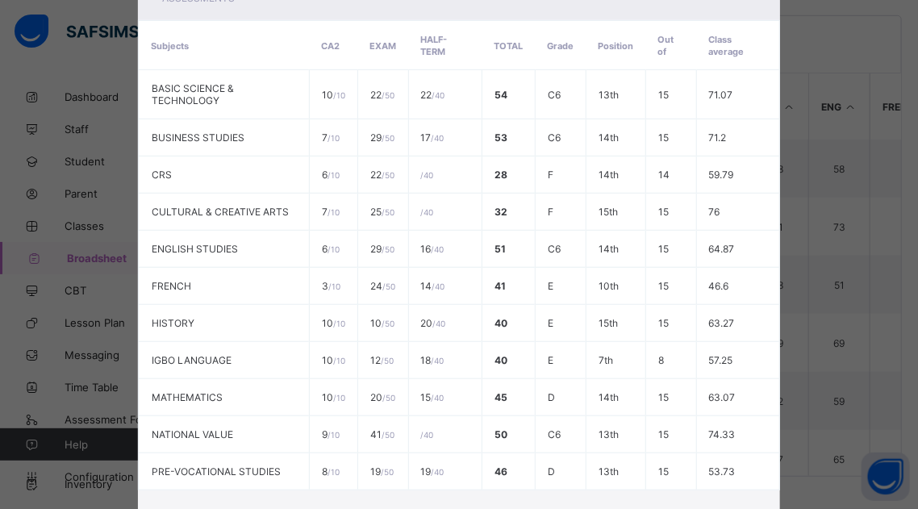
scroll to position [469, 0]
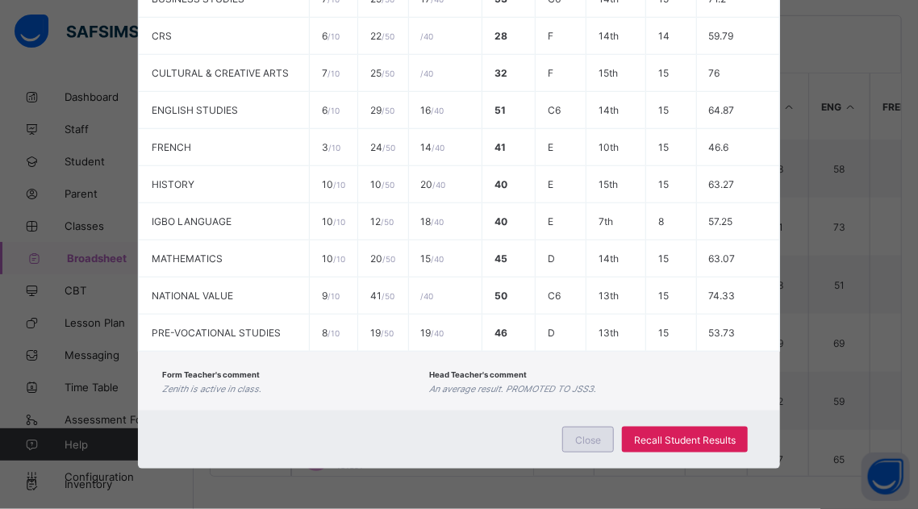
click at [586, 441] on span "Close" at bounding box center [588, 440] width 26 height 12
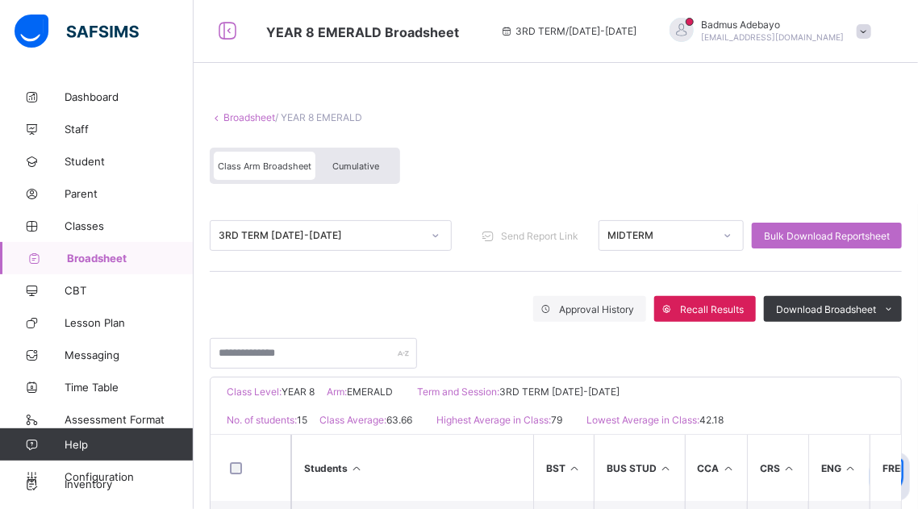
scroll to position [0, 0]
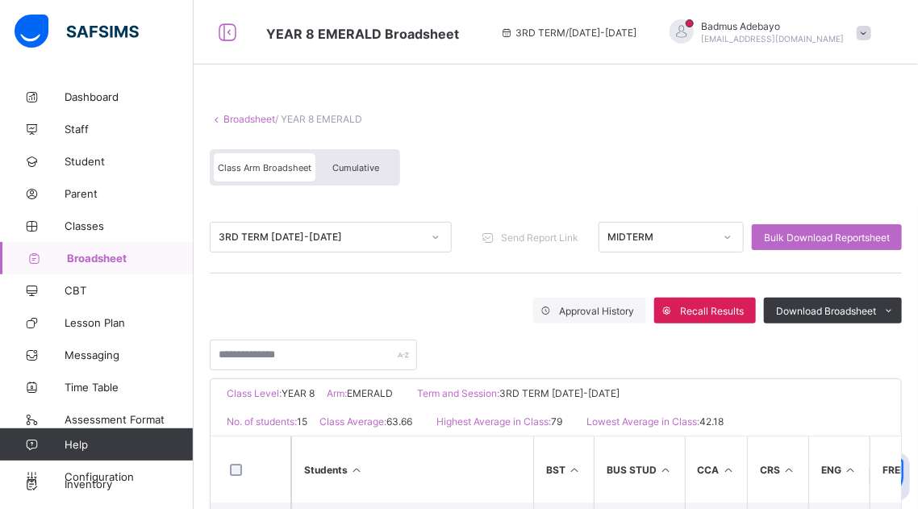
click at [367, 169] on span "Cumulative" at bounding box center [355, 167] width 47 height 11
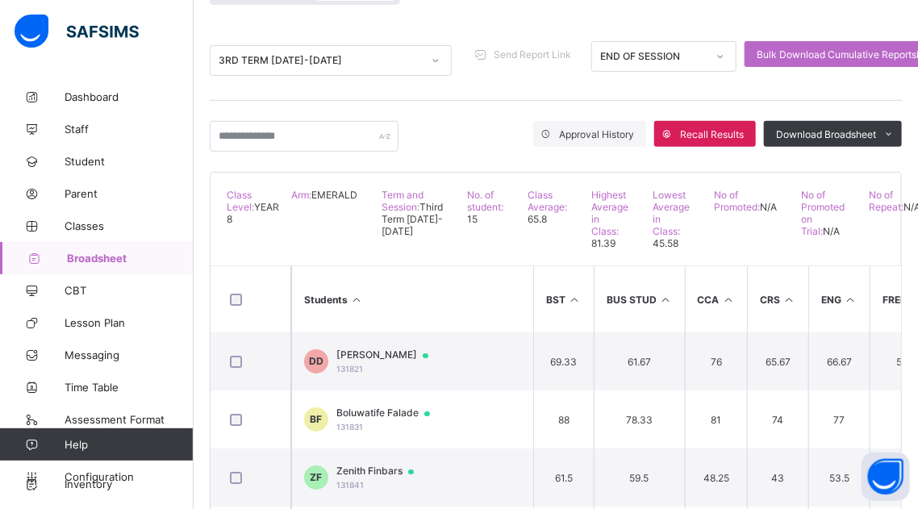
scroll to position [215, 0]
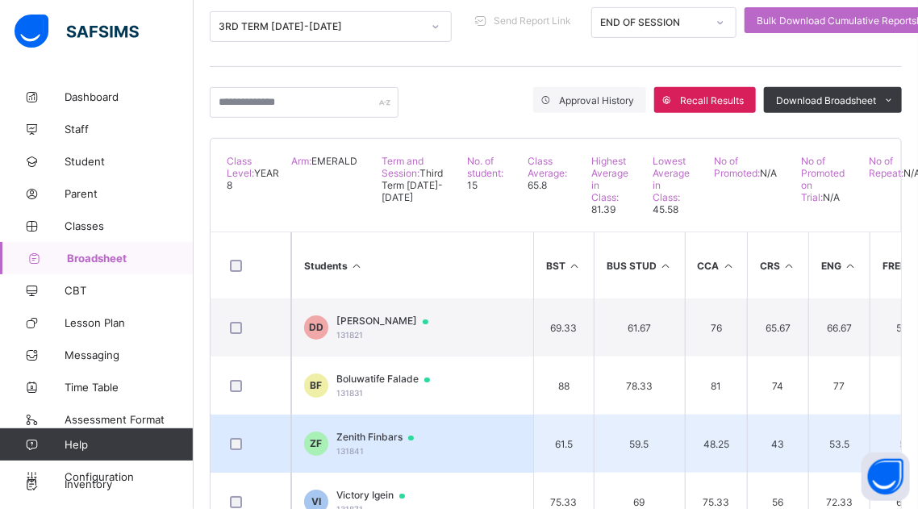
click at [352, 431] on span "Zenith Finbars" at bounding box center [382, 437] width 93 height 13
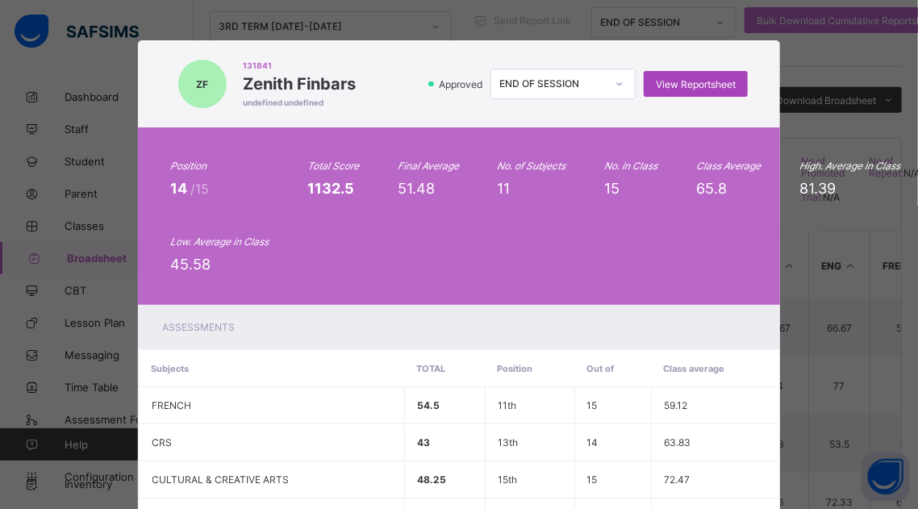
click at [687, 84] on span "View Reportsheet" at bounding box center [696, 84] width 80 height 12
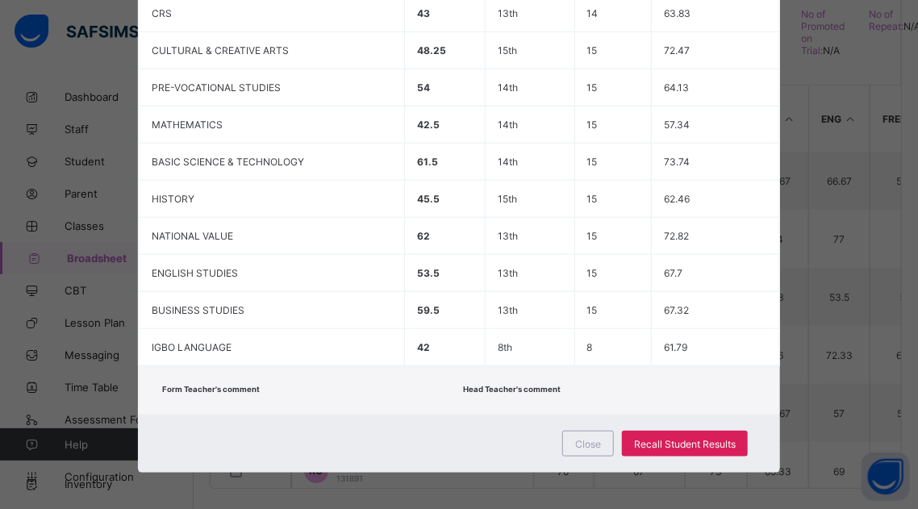
scroll to position [434, 0]
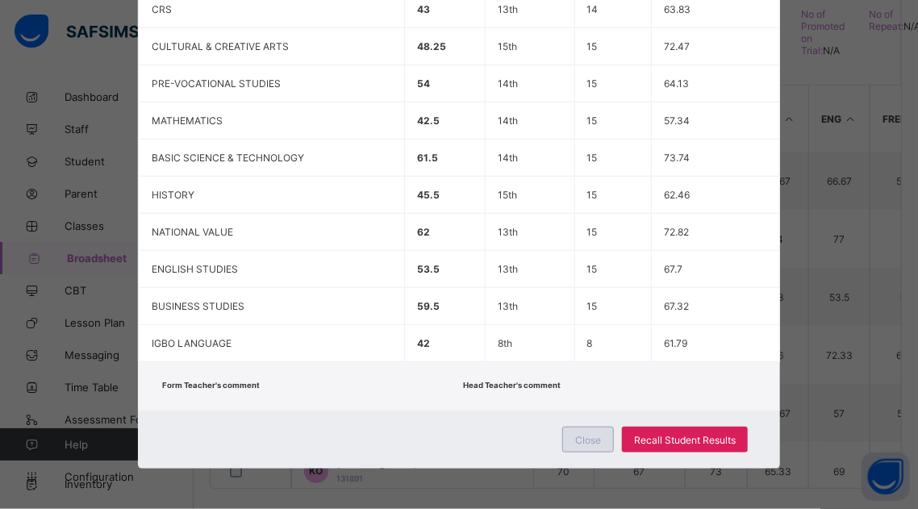
click at [592, 441] on span "Close" at bounding box center [588, 440] width 26 height 12
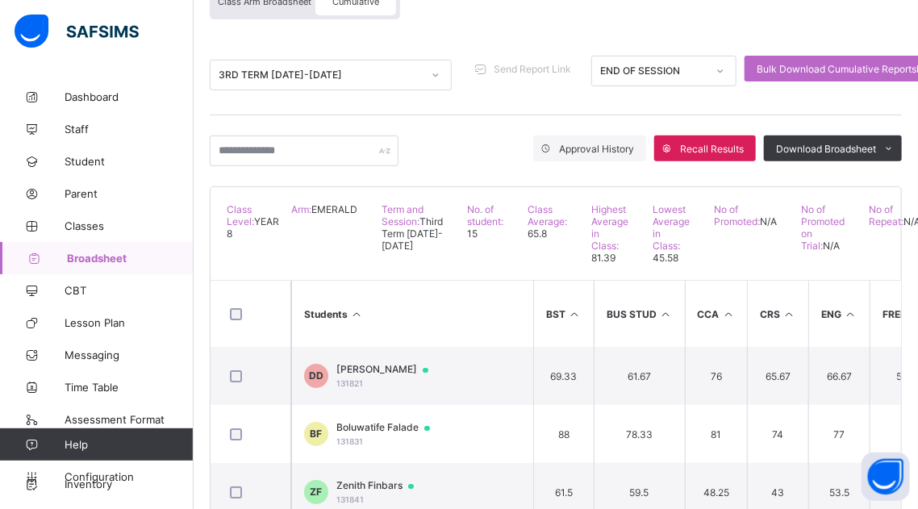
scroll to position [155, 0]
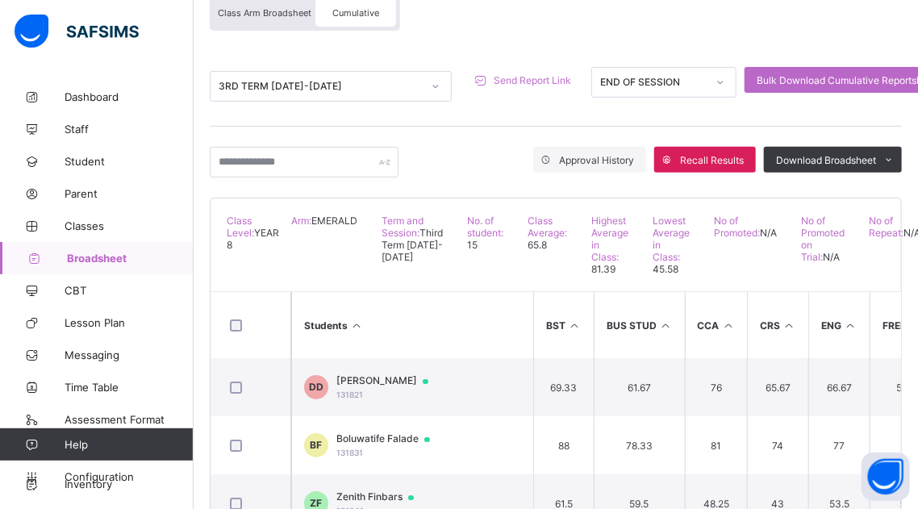
click at [524, 79] on span "Send Report Link" at bounding box center [532, 80] width 77 height 12
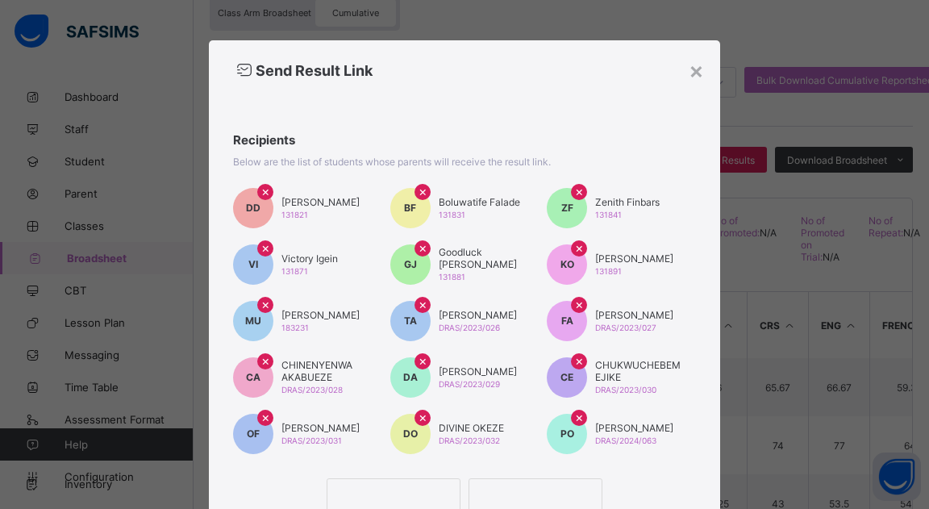
click at [419, 190] on span "×" at bounding box center [423, 191] width 9 height 16
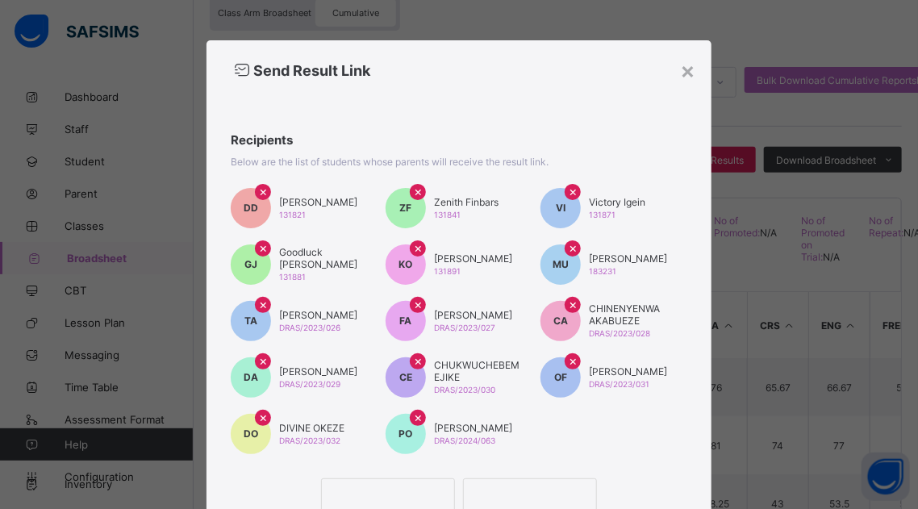
click at [259, 192] on span "×" at bounding box center [263, 191] width 9 height 16
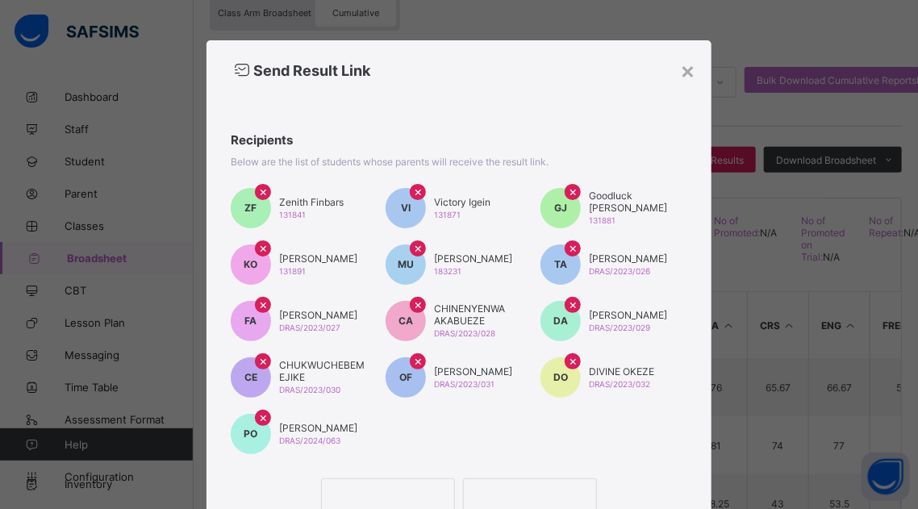
click at [259, 417] on span "×" at bounding box center [263, 417] width 9 height 16
click at [571, 359] on span "×" at bounding box center [573, 360] width 9 height 16
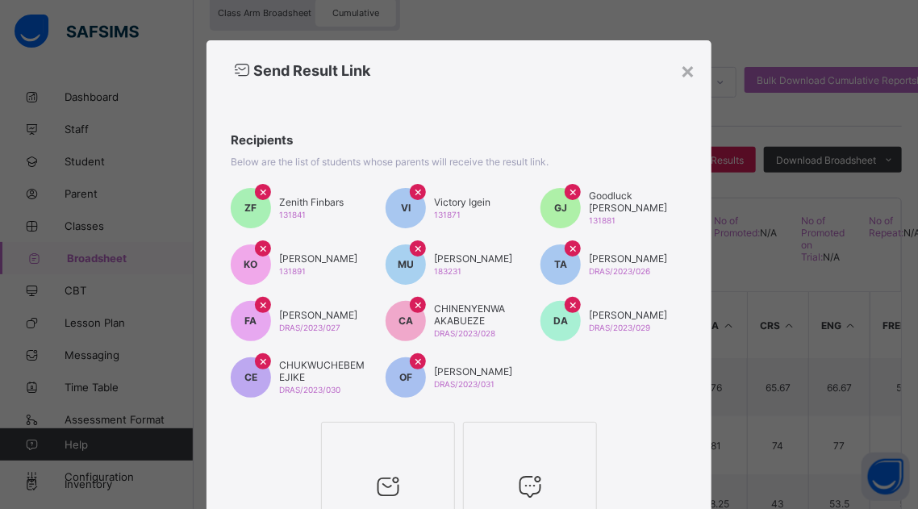
click at [414, 362] on span "×" at bounding box center [418, 360] width 9 height 16
click at [259, 363] on span "×" at bounding box center [263, 360] width 9 height 16
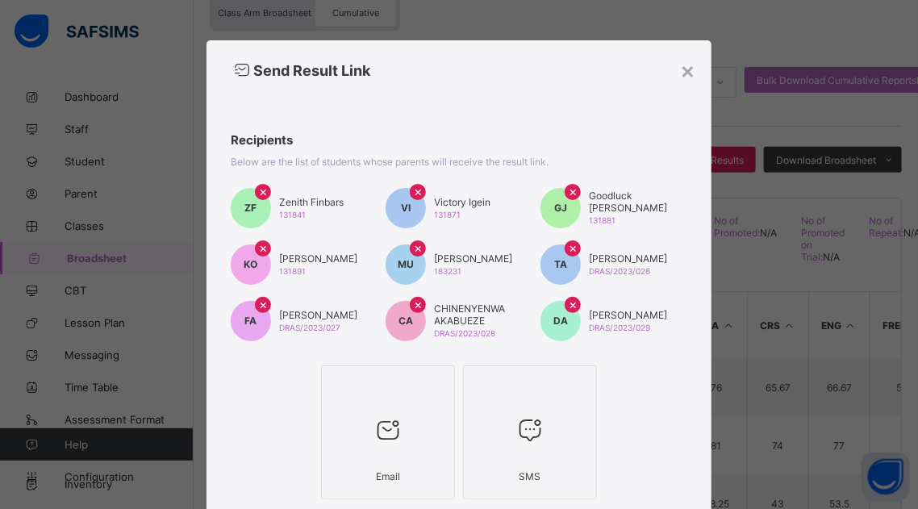
click at [256, 294] on div "ZF × Zenith Finbars 131841 VI × Victory Igein 131871 GJ × [PERSON_NAME] 131881 …" at bounding box center [459, 264] width 456 height 161
click at [259, 302] on span "×" at bounding box center [263, 304] width 9 height 16
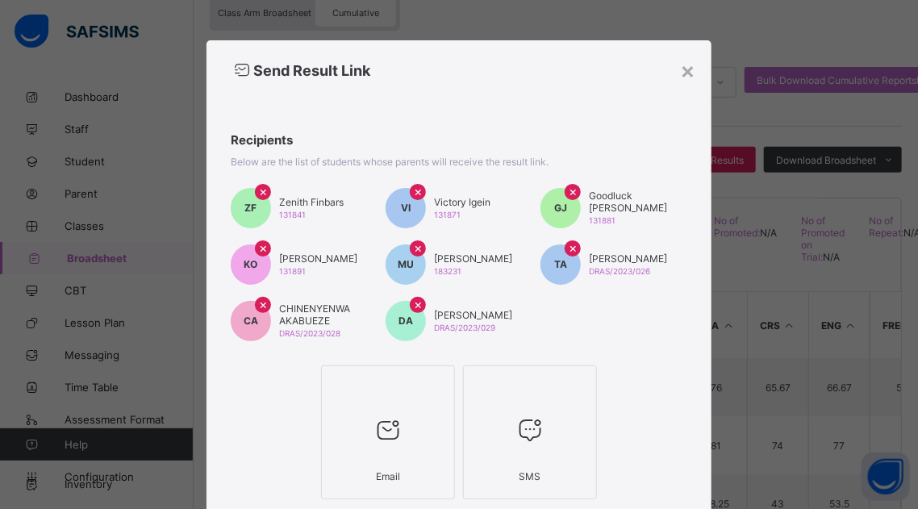
click at [414, 303] on span "×" at bounding box center [418, 304] width 9 height 16
click at [259, 306] on span "×" at bounding box center [263, 304] width 9 height 16
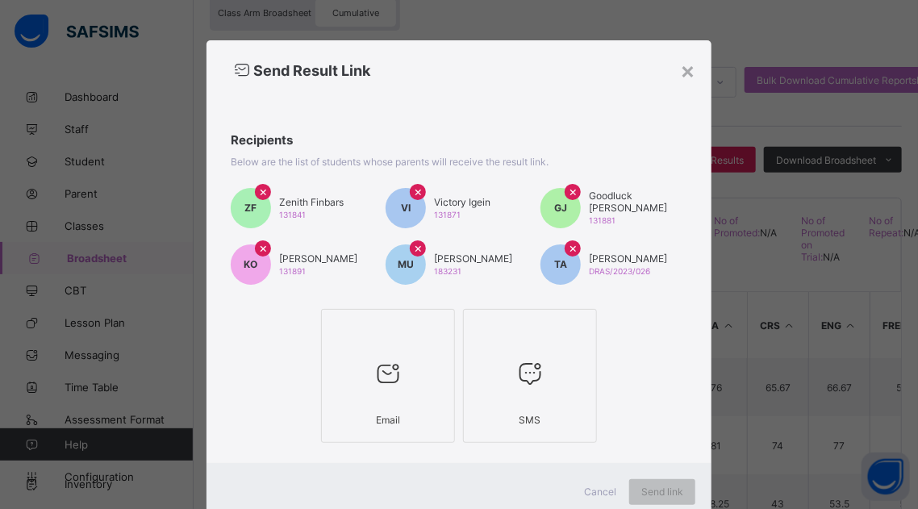
click at [259, 248] on span "×" at bounding box center [263, 248] width 9 height 16
click at [414, 248] on span "×" at bounding box center [418, 248] width 9 height 16
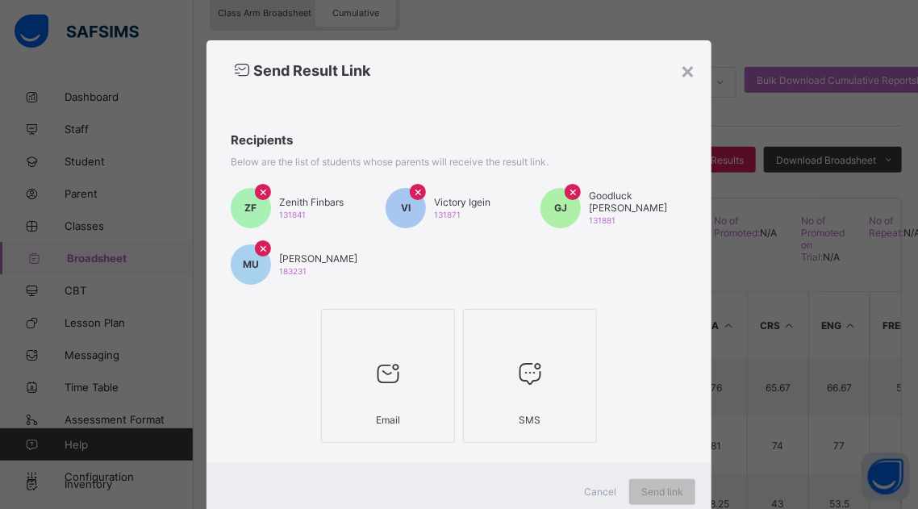
click at [259, 245] on span "×" at bounding box center [263, 248] width 9 height 16
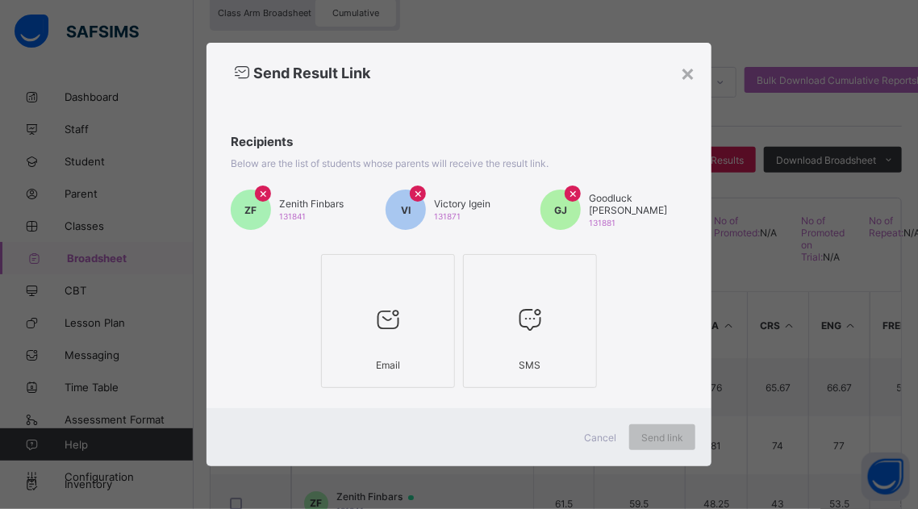
click at [573, 195] on span "×" at bounding box center [573, 193] width 9 height 16
click at [415, 195] on span "×" at bounding box center [418, 193] width 9 height 16
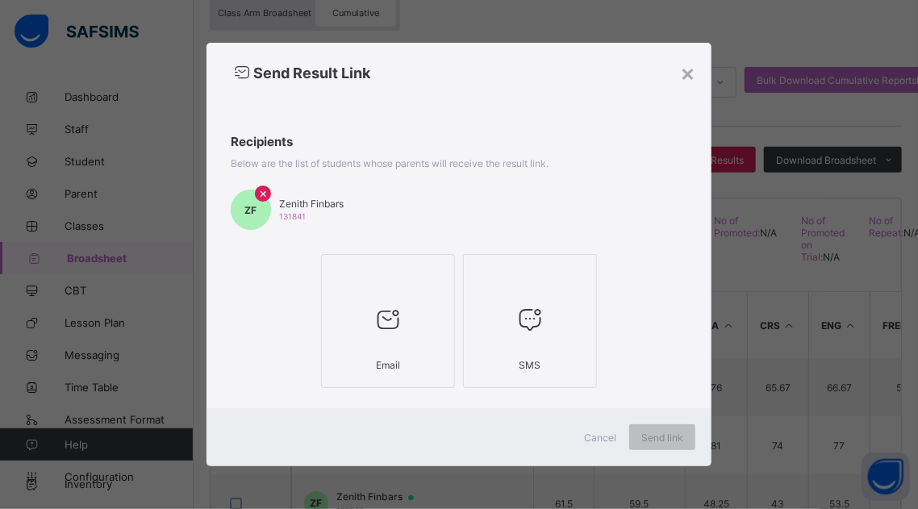
click at [397, 335] on div at bounding box center [388, 319] width 116 height 64
click at [665, 438] on span "Send link" at bounding box center [671, 437] width 42 height 12
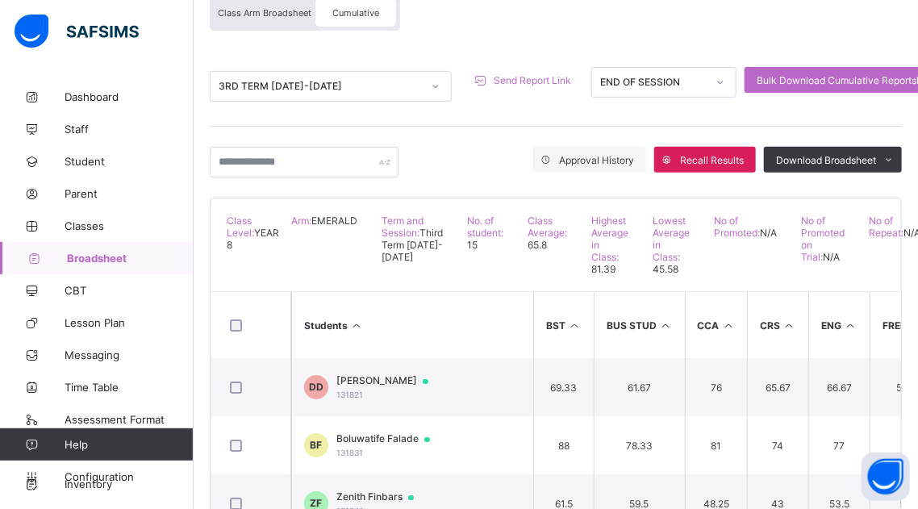
click at [97, 256] on span "Broadsheet" at bounding box center [130, 258] width 127 height 13
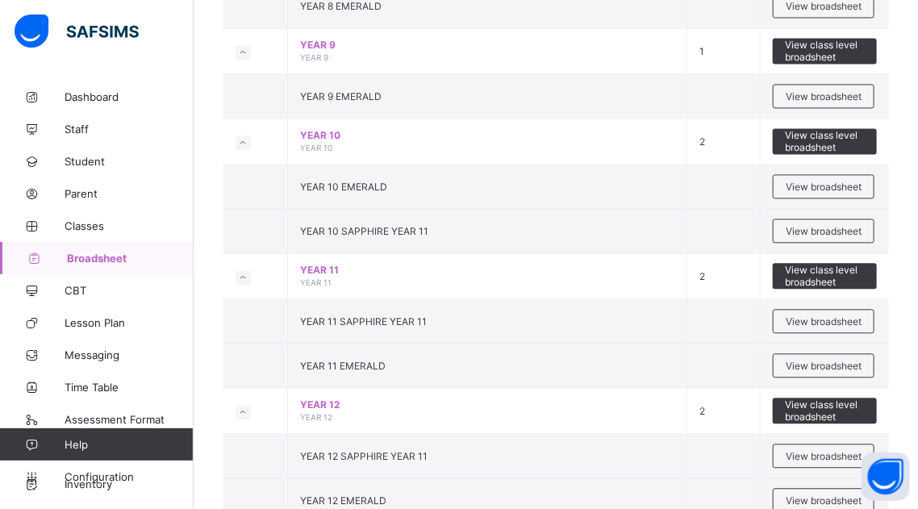
scroll to position [1304, 0]
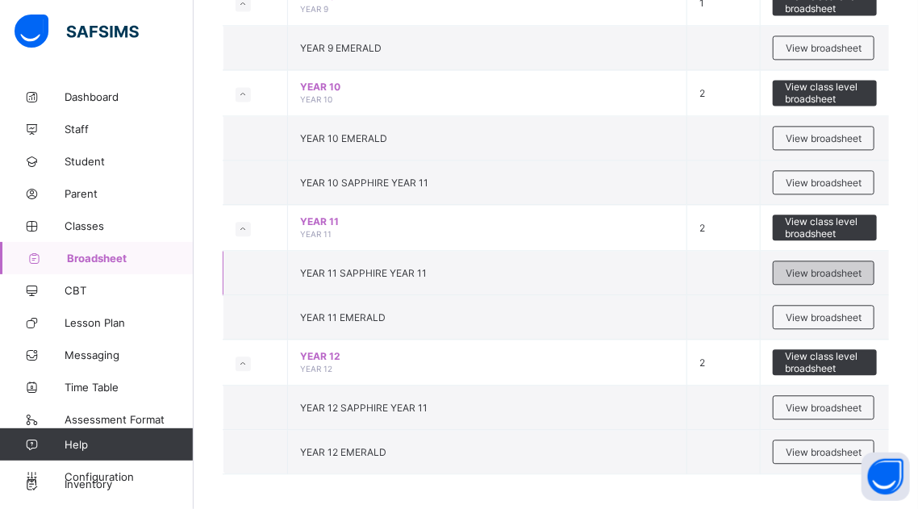
click at [801, 270] on span "View broadsheet" at bounding box center [823, 273] width 76 height 12
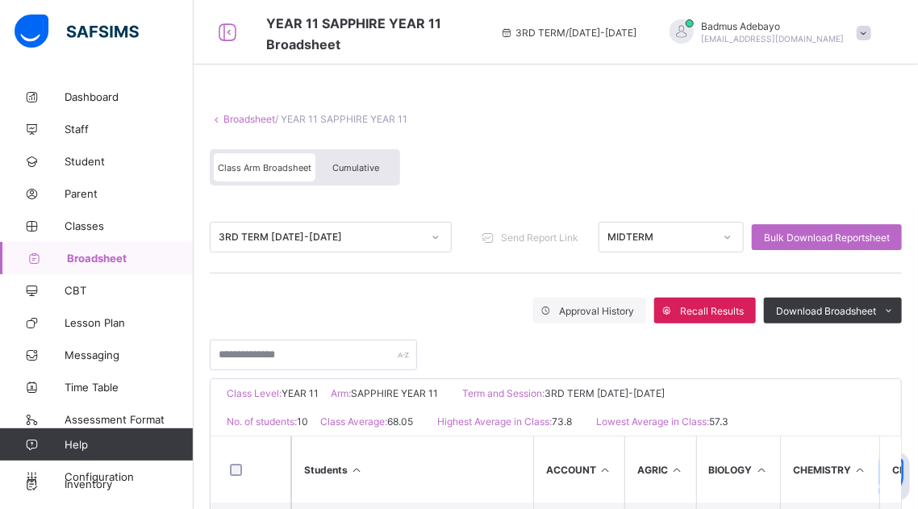
click at [344, 168] on span "Cumulative" at bounding box center [355, 167] width 47 height 11
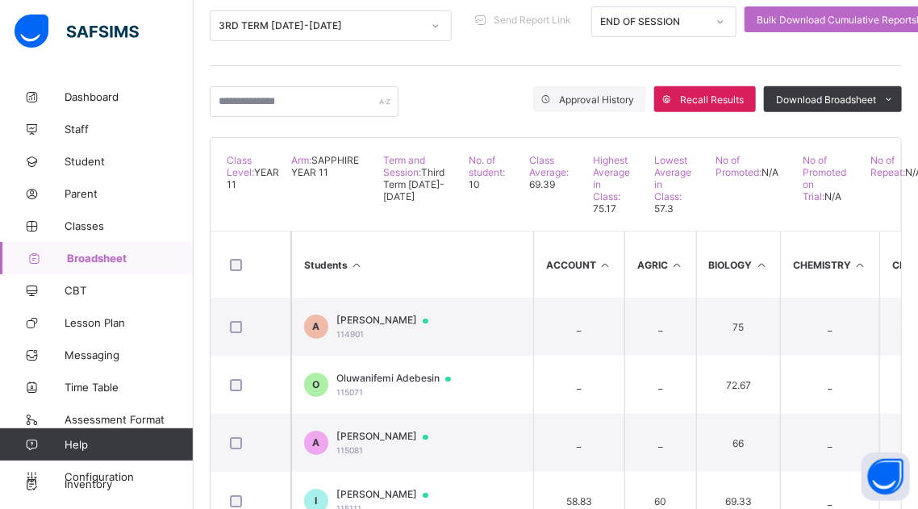
scroll to position [173, 0]
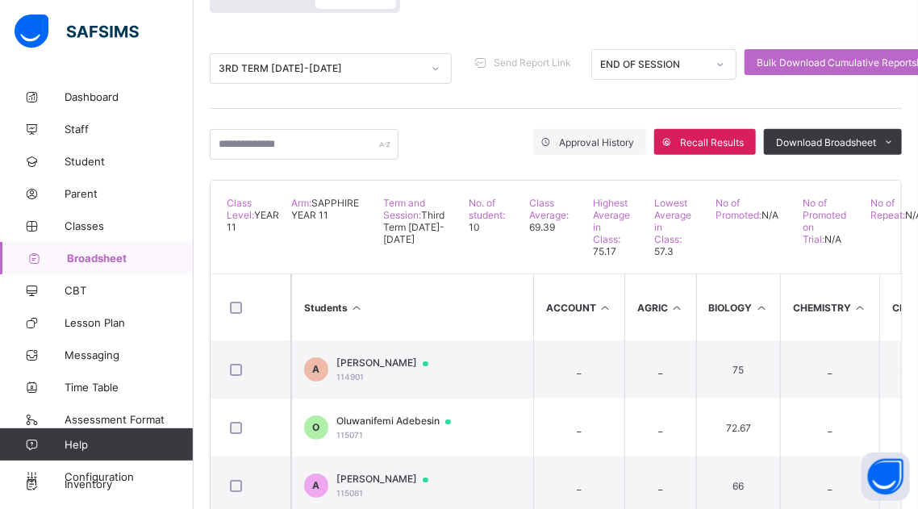
click at [99, 260] on span "Broadsheet" at bounding box center [130, 258] width 127 height 13
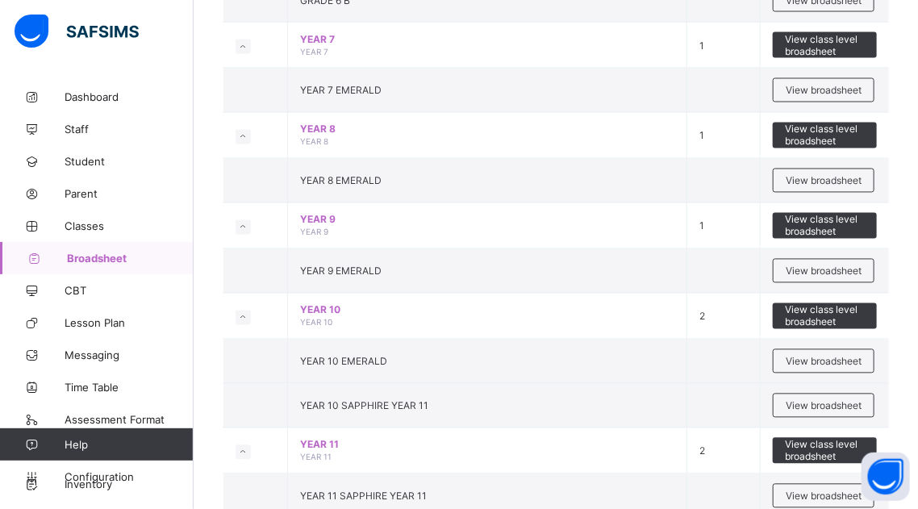
scroll to position [1105, 0]
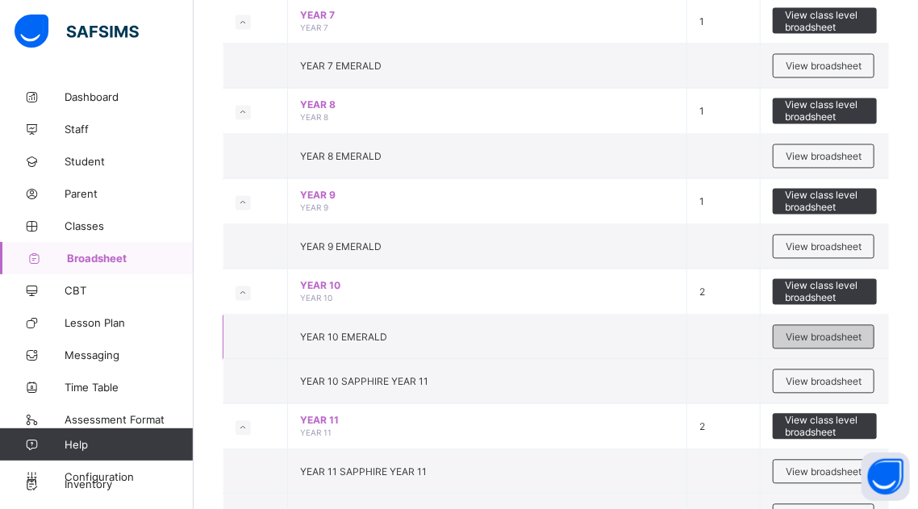
click at [823, 333] on span "View broadsheet" at bounding box center [823, 337] width 76 height 12
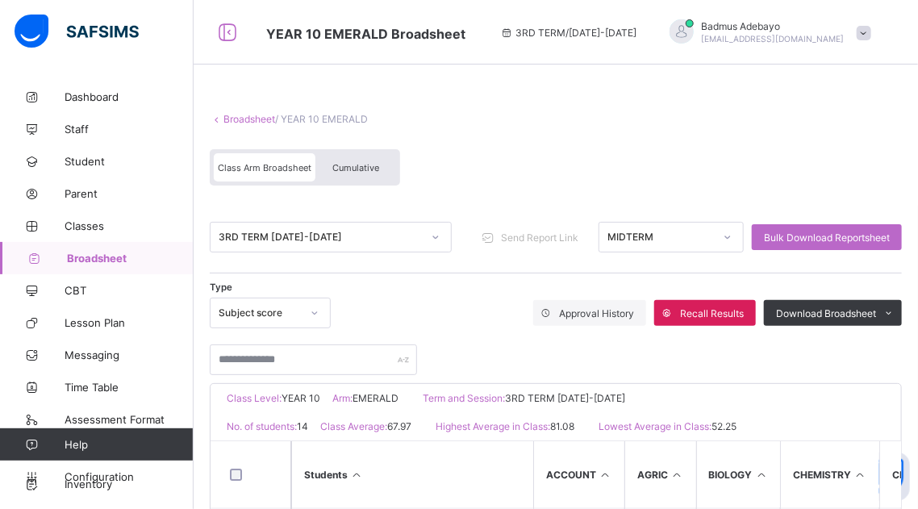
click at [359, 166] on span "Cumulative" at bounding box center [355, 167] width 47 height 11
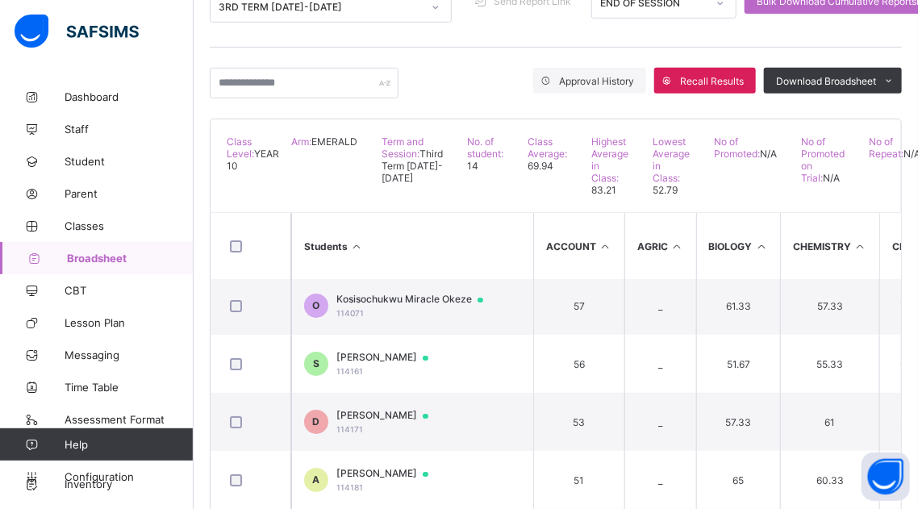
scroll to position [1, 0]
click at [78, 259] on span "Broadsheet" at bounding box center [130, 258] width 127 height 13
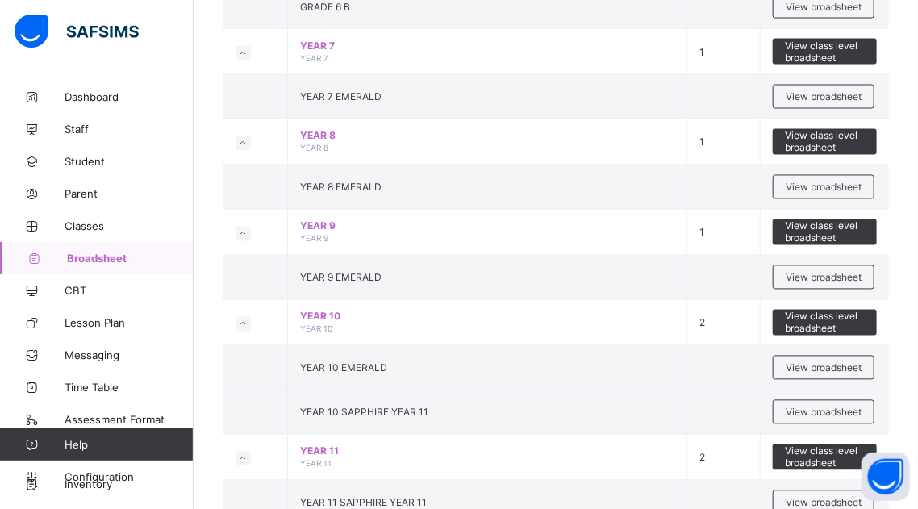
scroll to position [1304, 0]
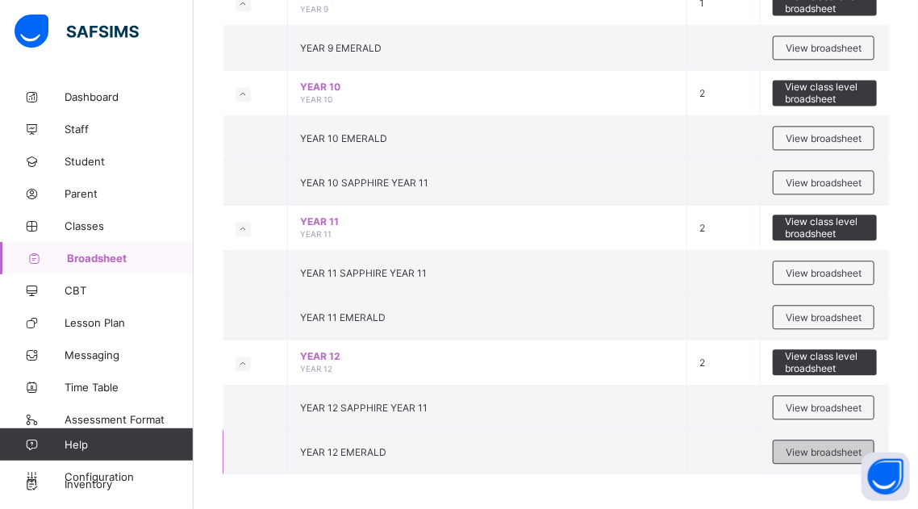
click at [808, 446] on span "View broadsheet" at bounding box center [823, 452] width 76 height 12
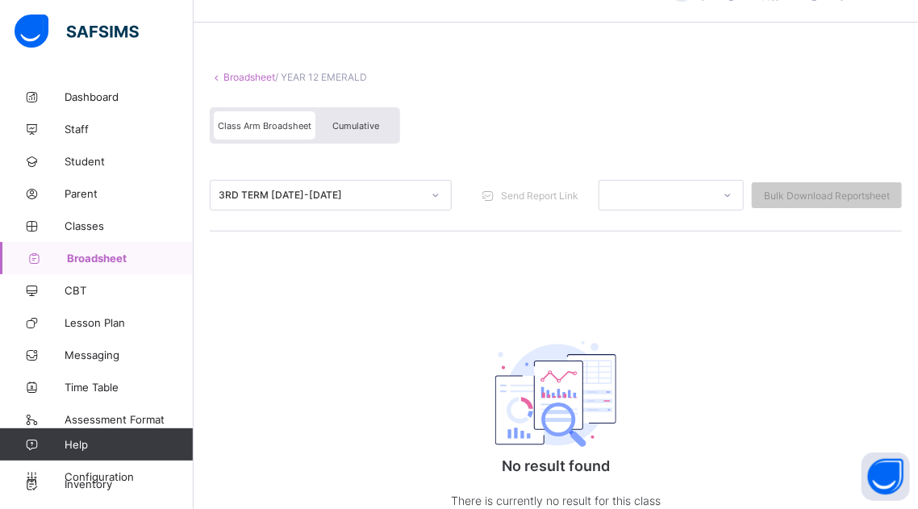
scroll to position [48, 0]
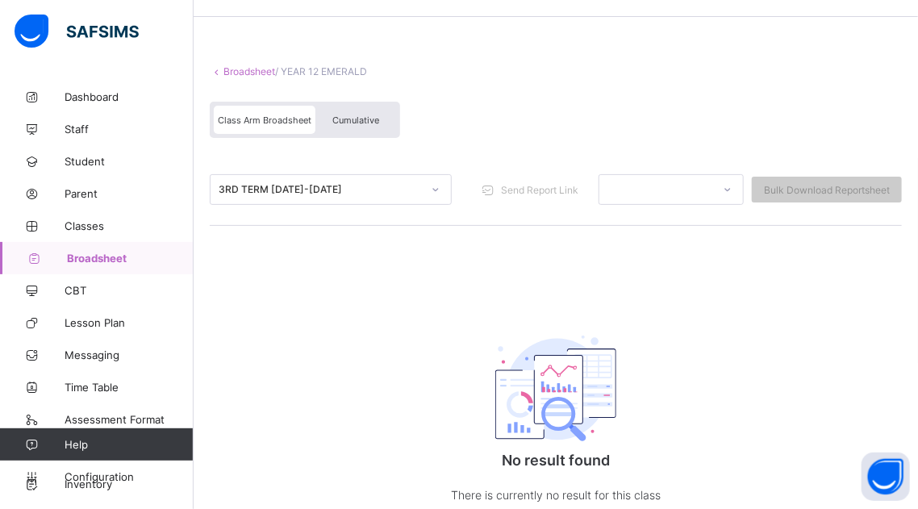
click at [106, 260] on span "Broadsheet" at bounding box center [130, 258] width 127 height 13
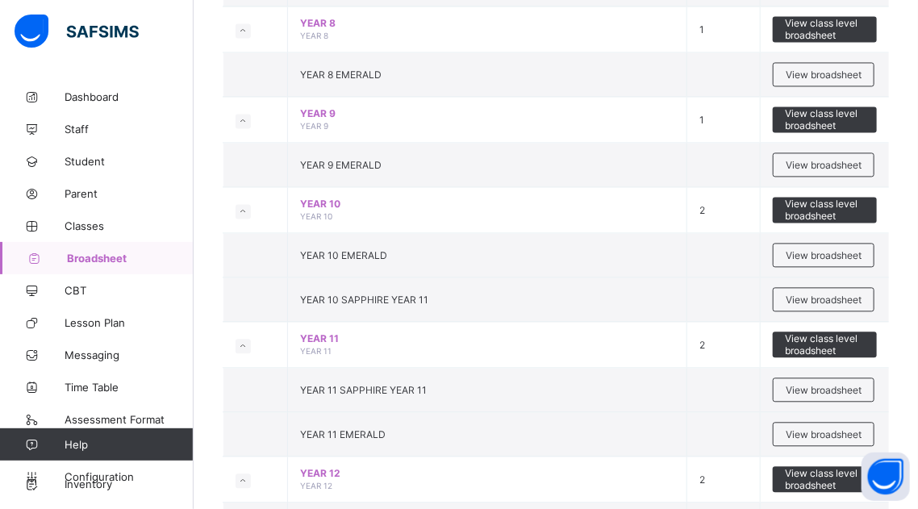
scroll to position [1304, 0]
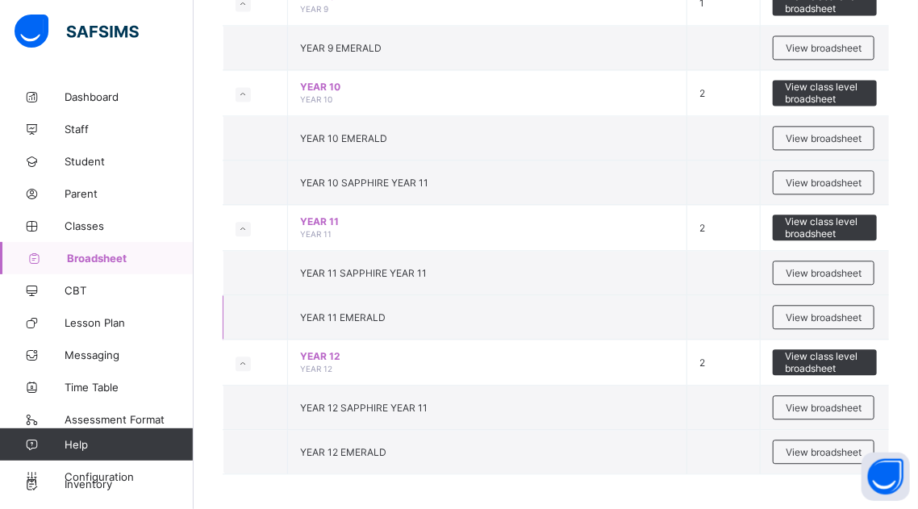
click at [356, 314] on span "YEAR 11 EMERALD" at bounding box center [342, 317] width 85 height 12
click at [806, 316] on span "View broadsheet" at bounding box center [823, 317] width 76 height 12
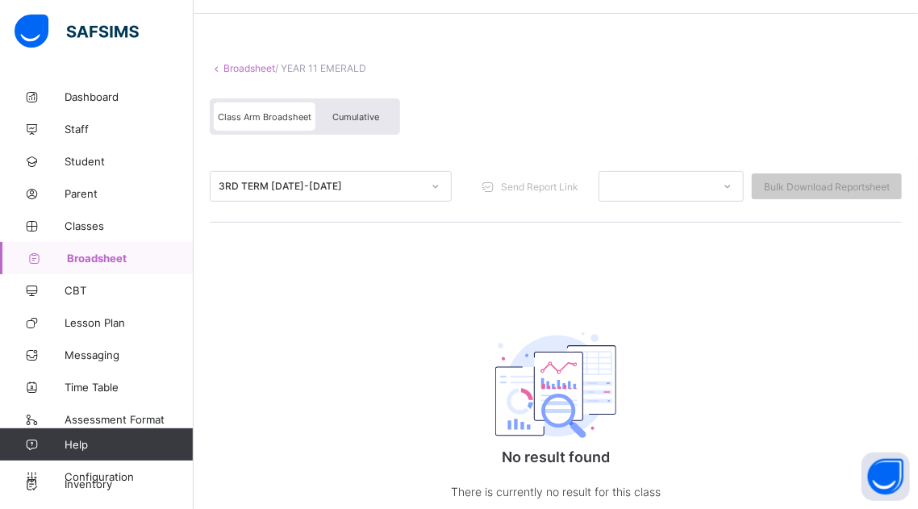
scroll to position [77, 0]
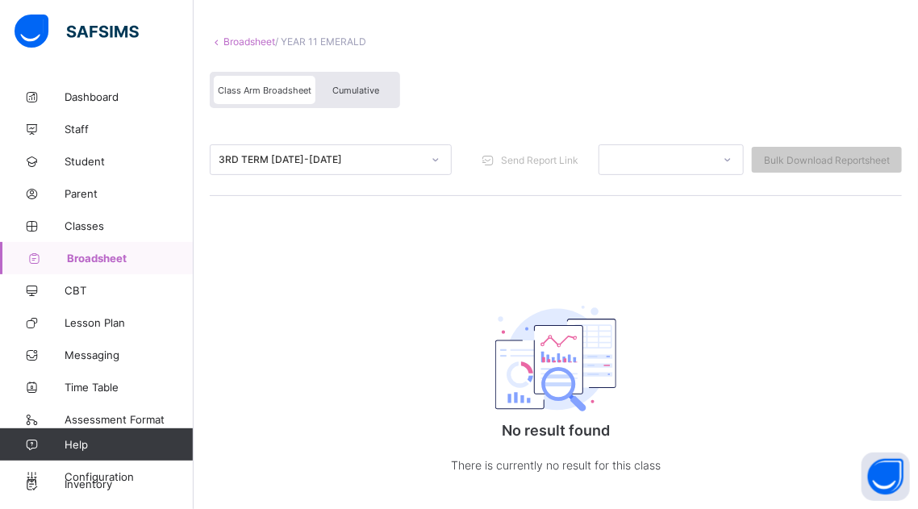
click at [352, 87] on span "Cumulative" at bounding box center [355, 90] width 47 height 11
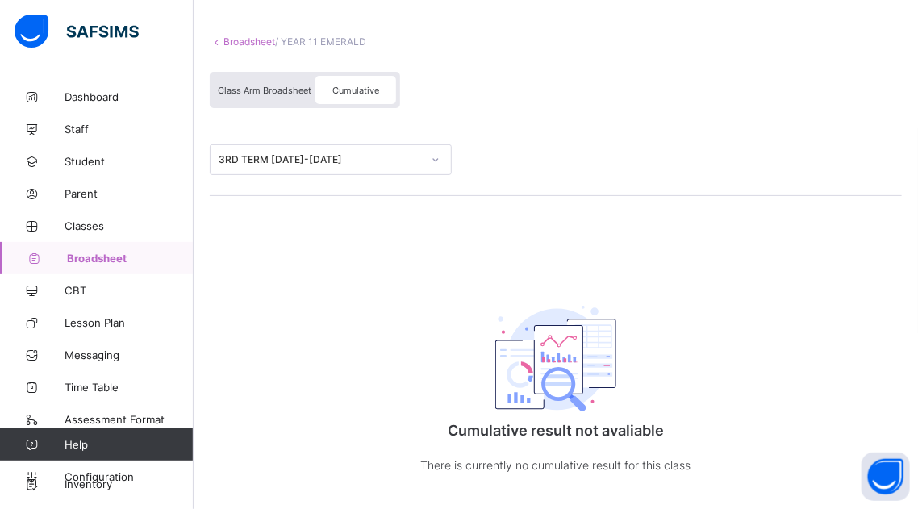
click at [352, 87] on span "Cumulative" at bounding box center [355, 90] width 47 height 11
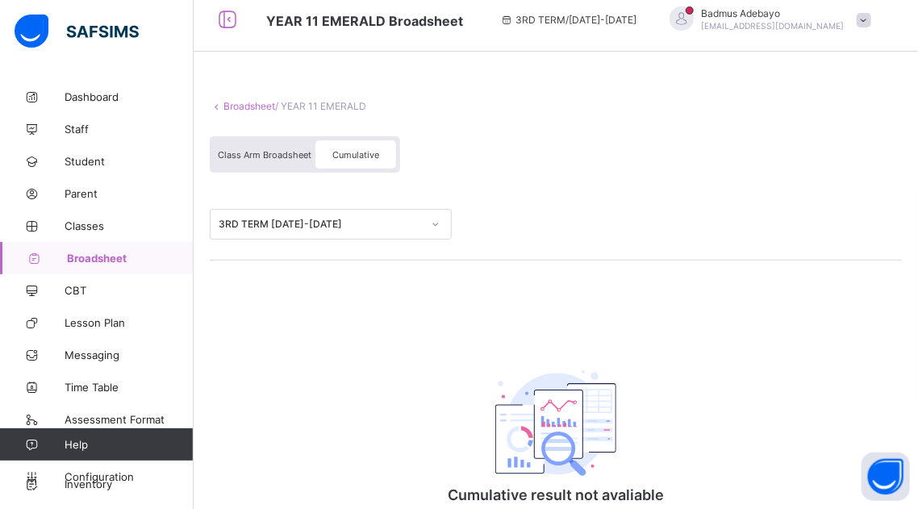
scroll to position [0, 0]
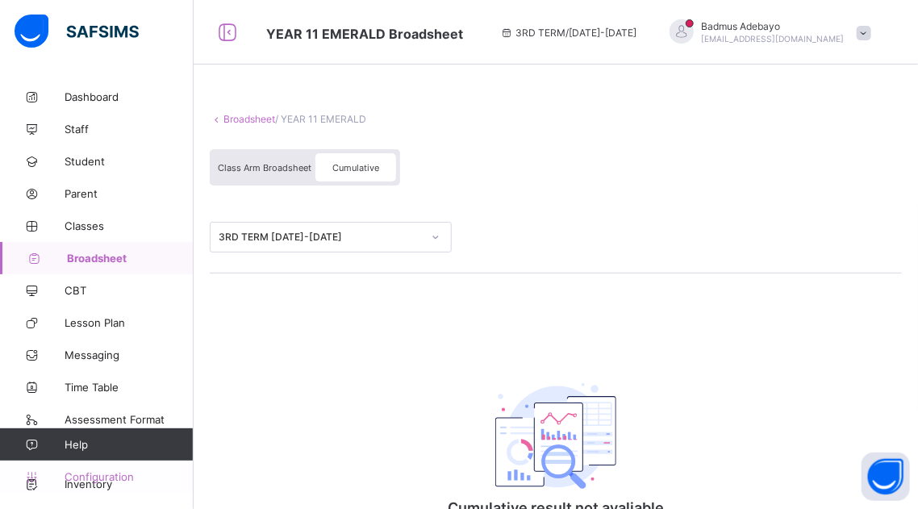
click at [87, 474] on span "Configuration" at bounding box center [129, 476] width 128 height 13
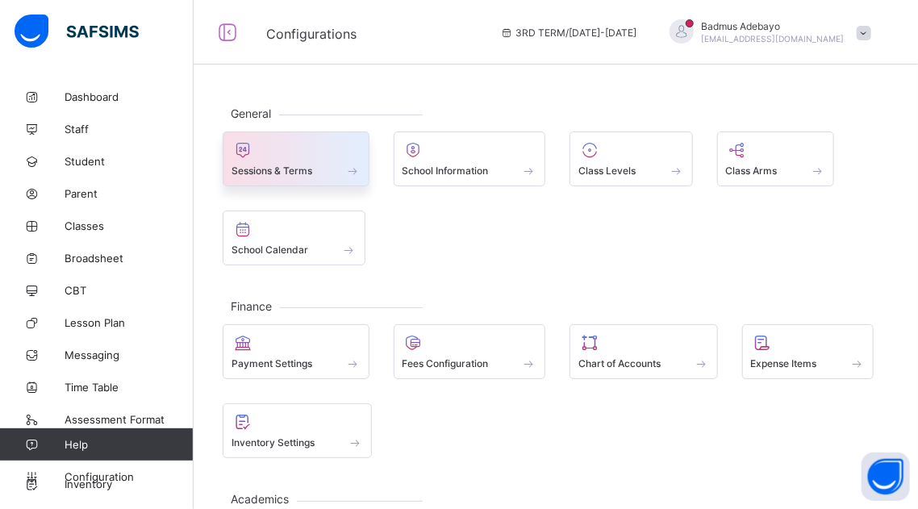
click at [313, 164] on div "Sessions & Terms" at bounding box center [295, 171] width 129 height 14
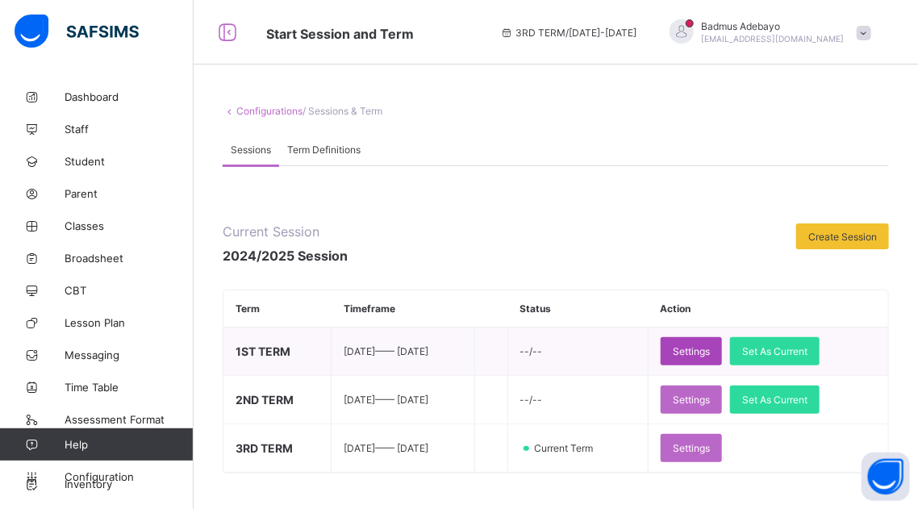
click at [710, 352] on span "Settings" at bounding box center [691, 351] width 37 height 12
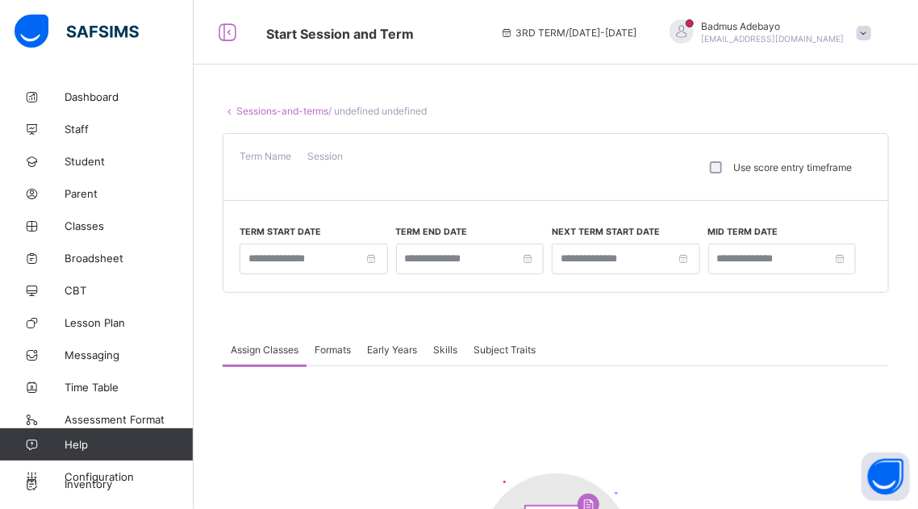
type input "**********"
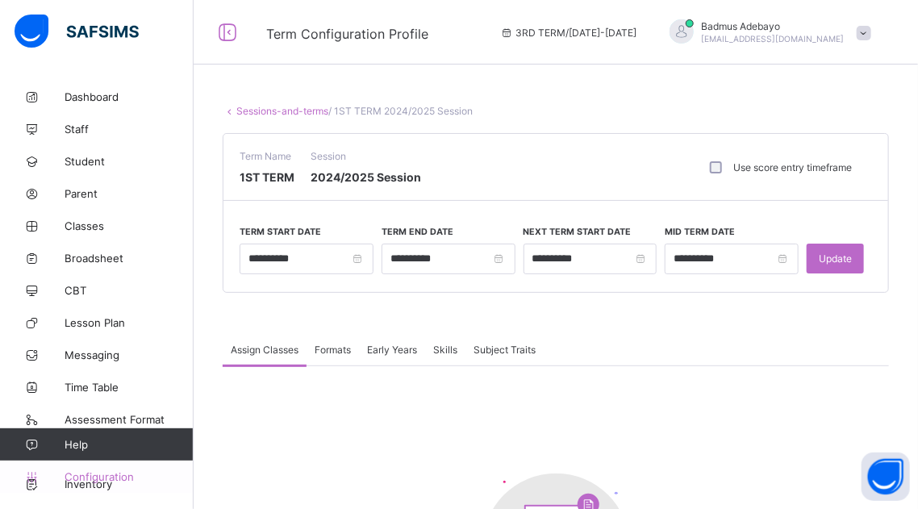
click at [84, 472] on span "Configuration" at bounding box center [129, 476] width 128 height 13
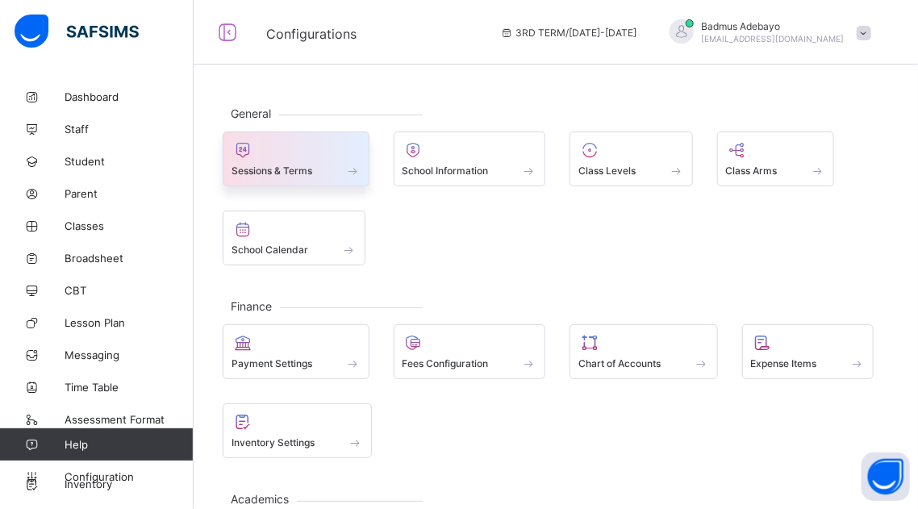
click at [277, 165] on span "Sessions & Terms" at bounding box center [271, 171] width 81 height 12
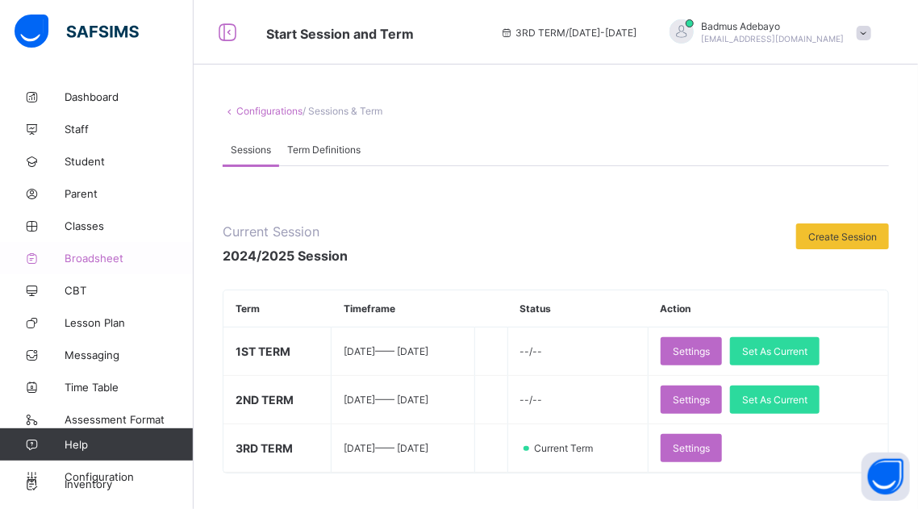
click at [81, 256] on span "Broadsheet" at bounding box center [129, 258] width 129 height 13
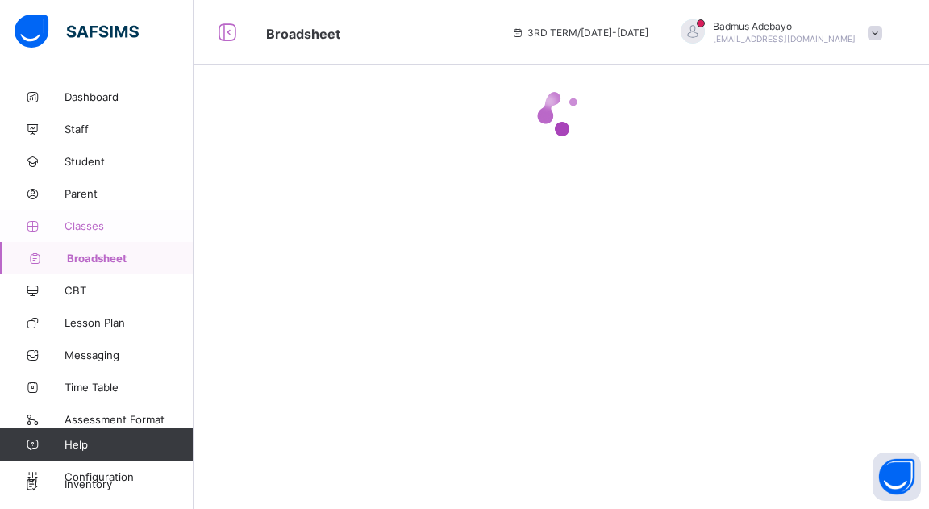
click at [73, 225] on span "Classes" at bounding box center [129, 225] width 129 height 13
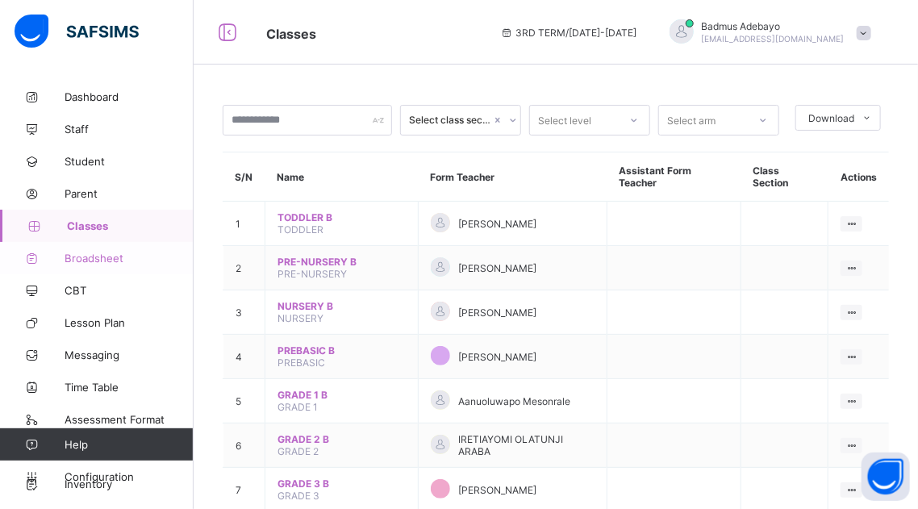
click at [81, 259] on span "Broadsheet" at bounding box center [129, 258] width 129 height 13
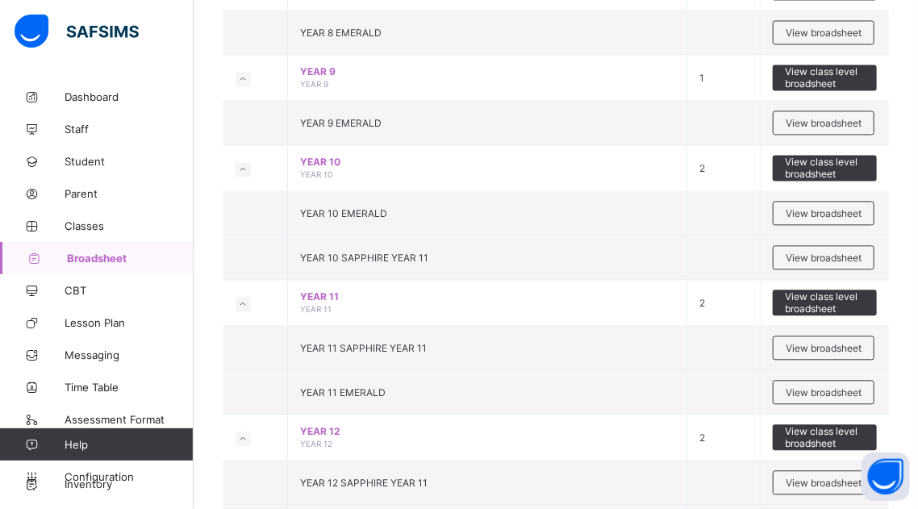
scroll to position [1239, 0]
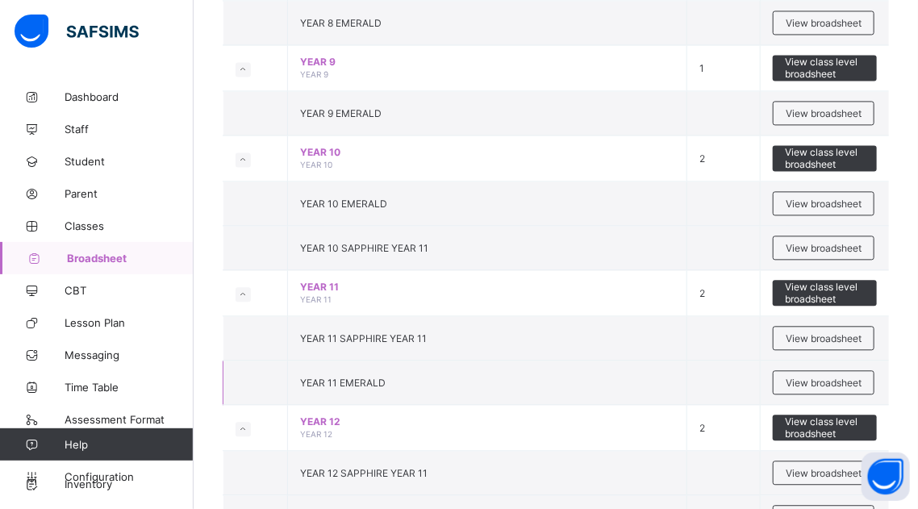
click at [344, 381] on span "YEAR 11 EMERALD" at bounding box center [342, 383] width 85 height 12
click at [804, 377] on span "View broadsheet" at bounding box center [823, 383] width 76 height 12
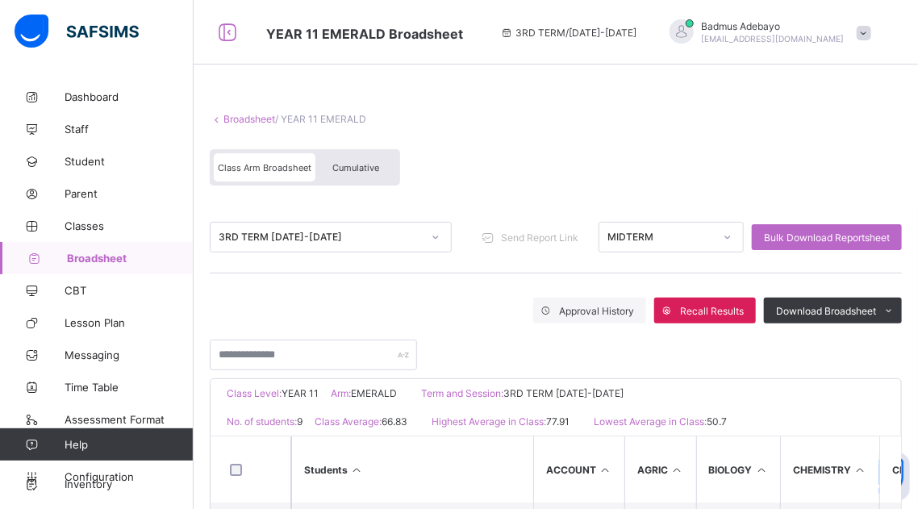
click at [644, 143] on div "Class Arm Broadsheet Cumulative" at bounding box center [556, 171] width 692 height 60
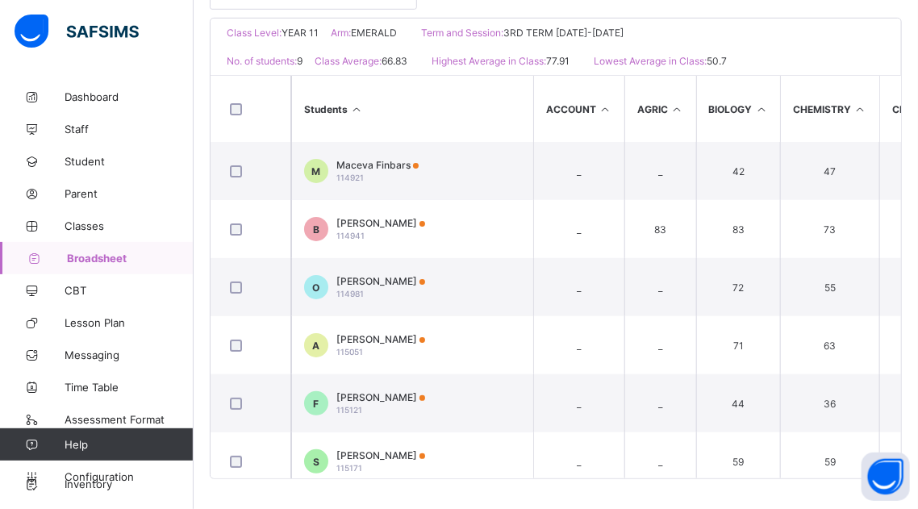
scroll to position [361, 0]
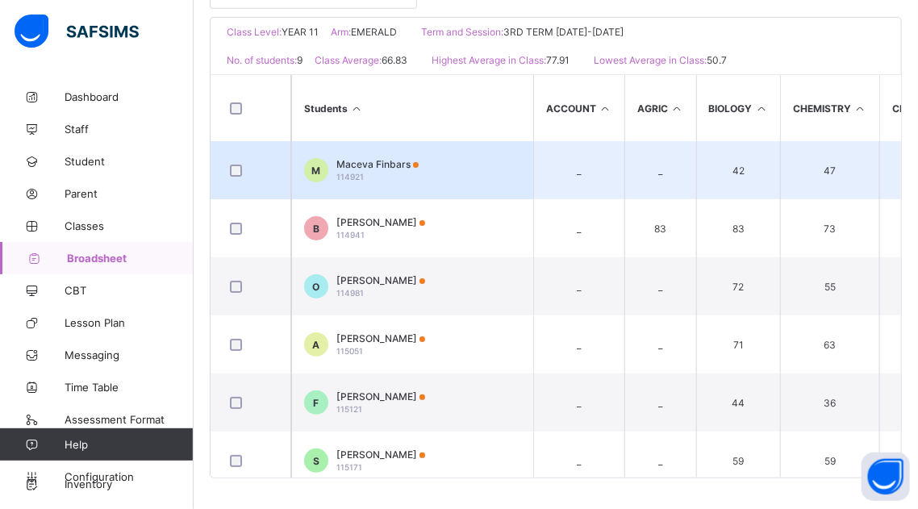
click at [467, 169] on td "M Maceva Finbars 114921" at bounding box center [412, 170] width 242 height 58
click at [0, 0] on icon "Total Score" at bounding box center [0, 0] width 0 height 0
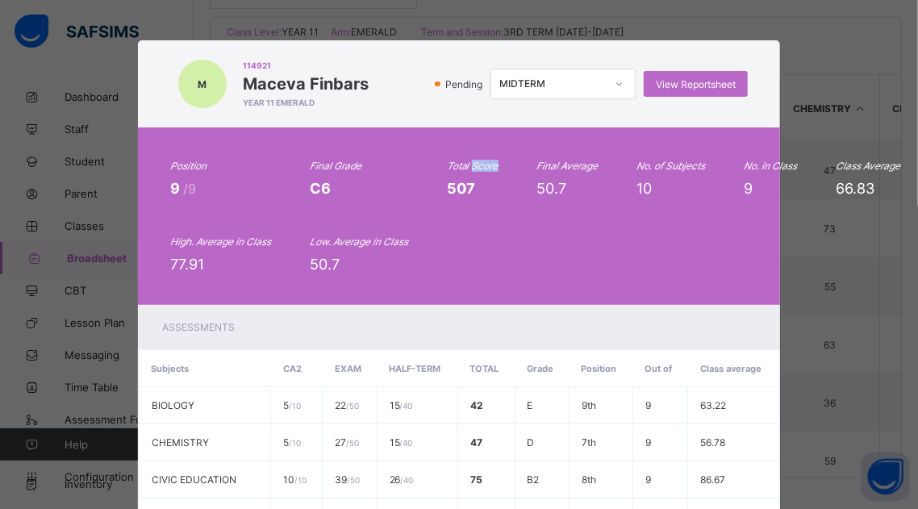
click at [615, 85] on icon at bounding box center [620, 84] width 10 height 16
drag, startPoint x: 572, startPoint y: 231, endPoint x: 584, endPoint y: 239, distance: 14.5
click at [584, 239] on div "Position 9 /9 Final Grade C6 Total Score 507 Final Average 50.7 No. of Subjects…" at bounding box center [459, 216] width 578 height 113
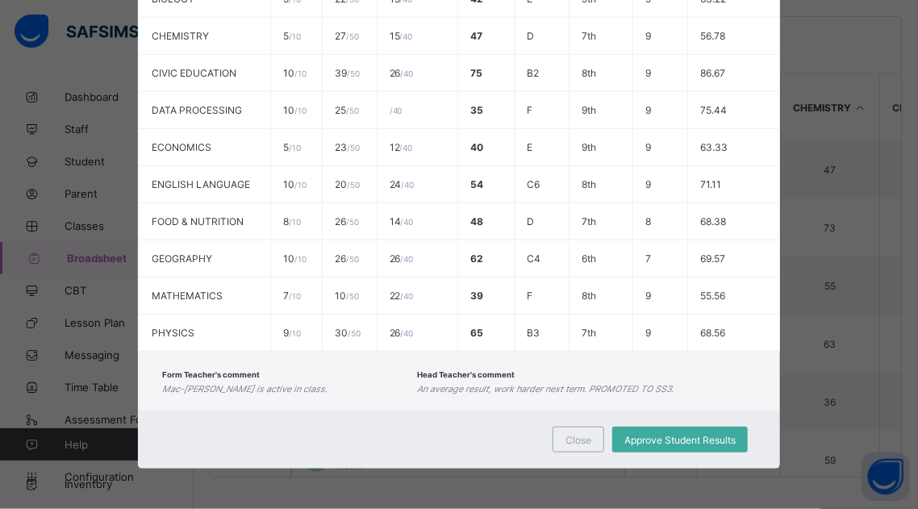
scroll to position [407, 0]
click at [601, 431] on div "Close" at bounding box center [578, 440] width 52 height 26
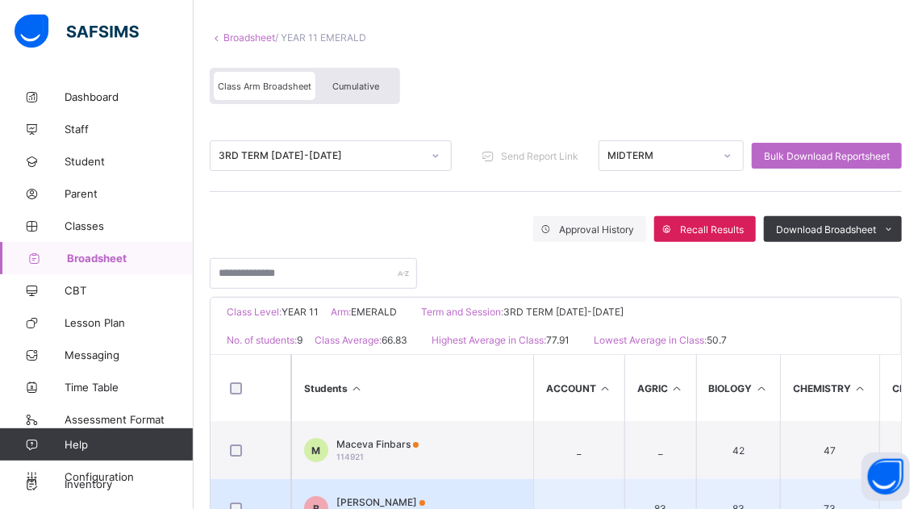
scroll to position [79, 0]
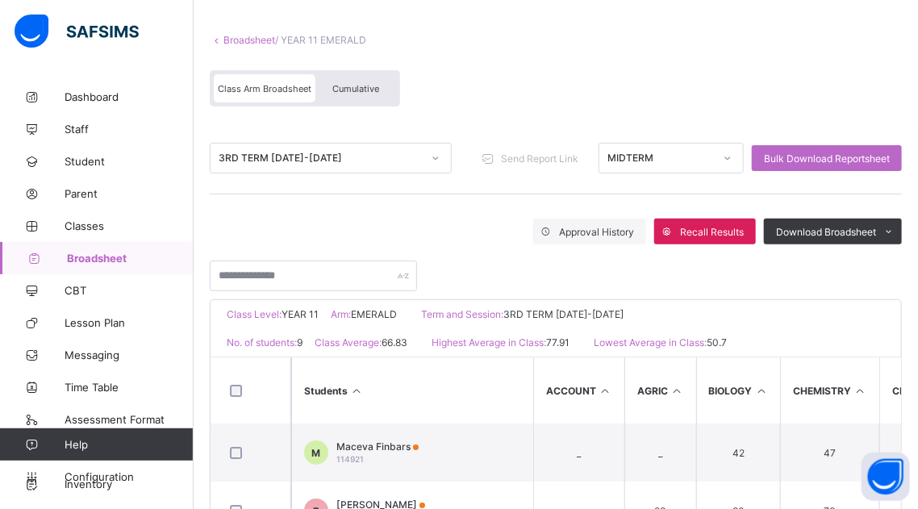
click at [358, 85] on span "Cumulative" at bounding box center [355, 88] width 47 height 11
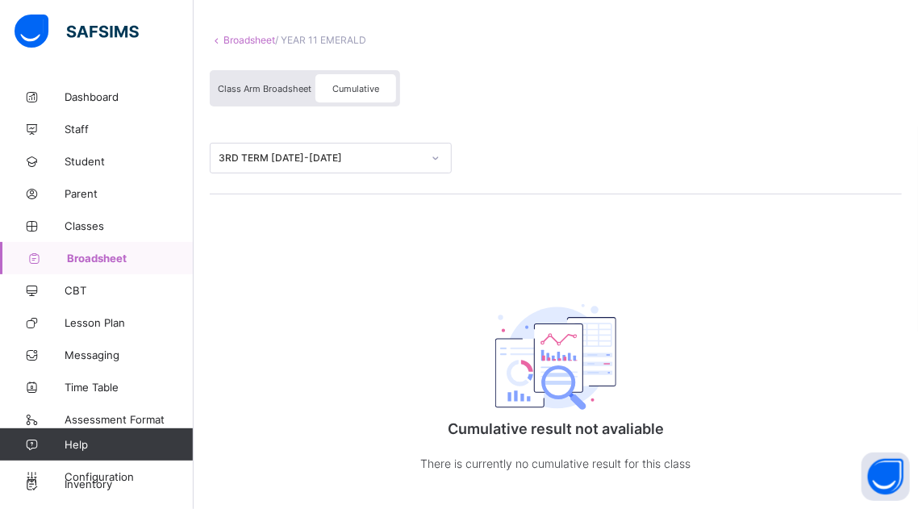
click at [365, 85] on span "Cumulative" at bounding box center [355, 88] width 47 height 11
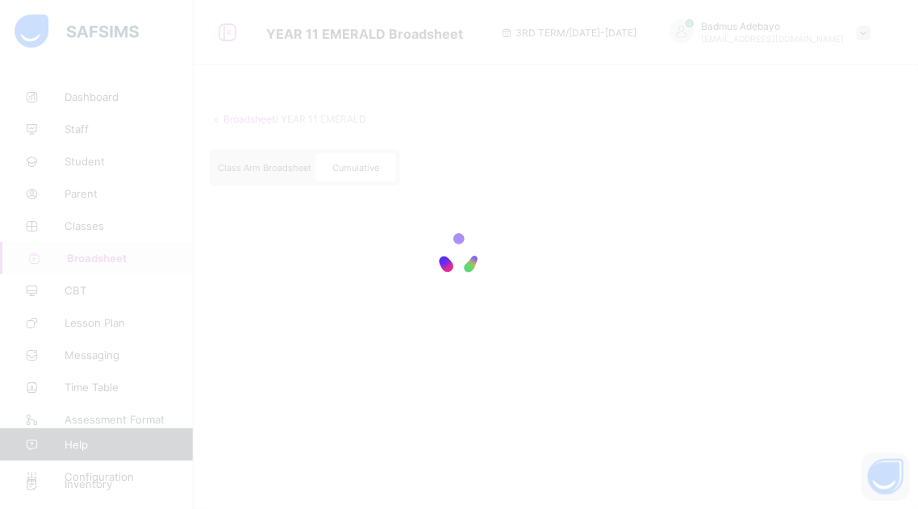
scroll to position [0, 0]
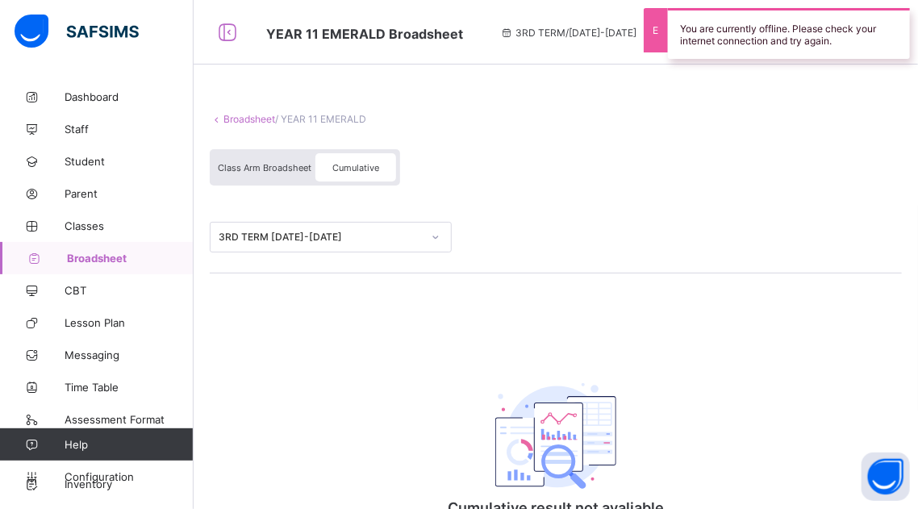
click at [471, 195] on div "Class Arm Broadsheet Cumulative" at bounding box center [556, 171] width 692 height 60
click at [529, 165] on div "Class Arm Broadsheet Cumulative" at bounding box center [556, 171] width 692 height 60
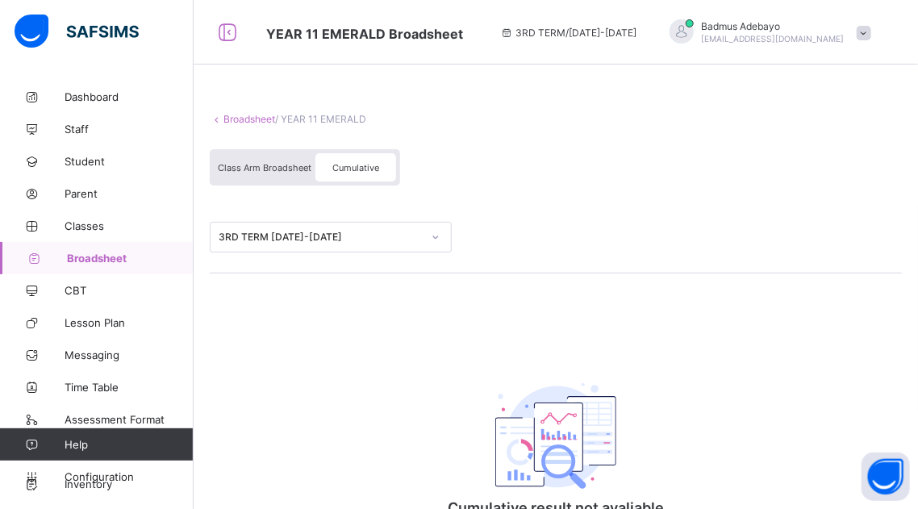
click at [531, 164] on div "Class Arm Broadsheet Cumulative" at bounding box center [556, 171] width 692 height 60
click at [422, 243] on div at bounding box center [435, 237] width 27 height 26
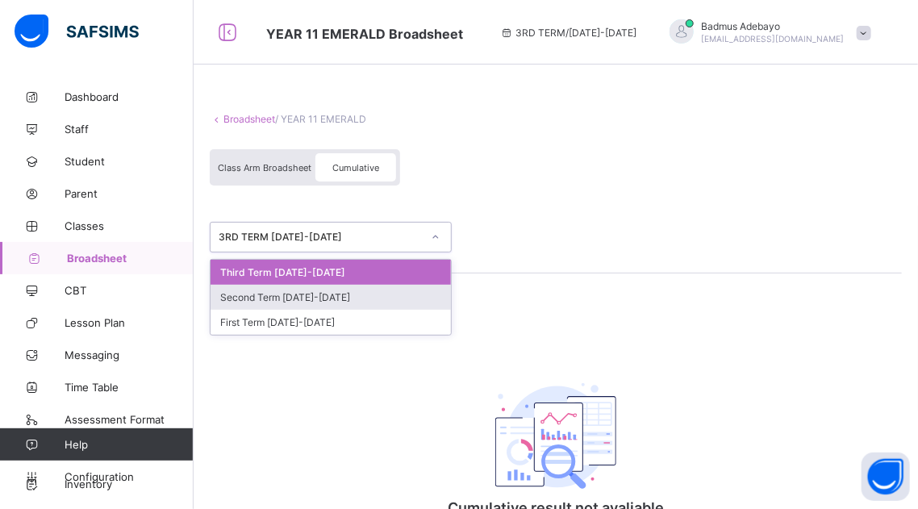
click at [372, 298] on div "Second Term [DATE]-[DATE]" at bounding box center [330, 297] width 240 height 25
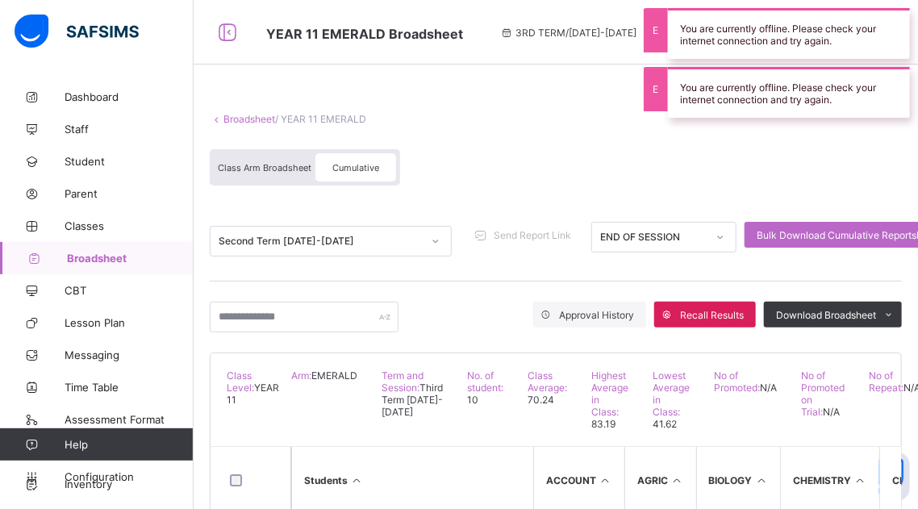
click at [369, 161] on div "Cumulative" at bounding box center [355, 167] width 81 height 28
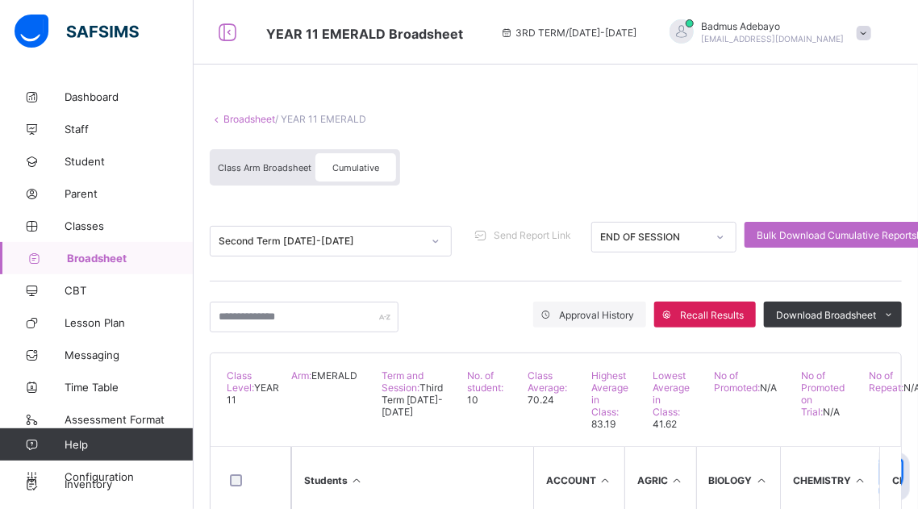
click at [426, 196] on div "Class Arm Broadsheet Cumulative" at bounding box center [556, 171] width 692 height 60
